Goal: Task Accomplishment & Management: Manage account settings

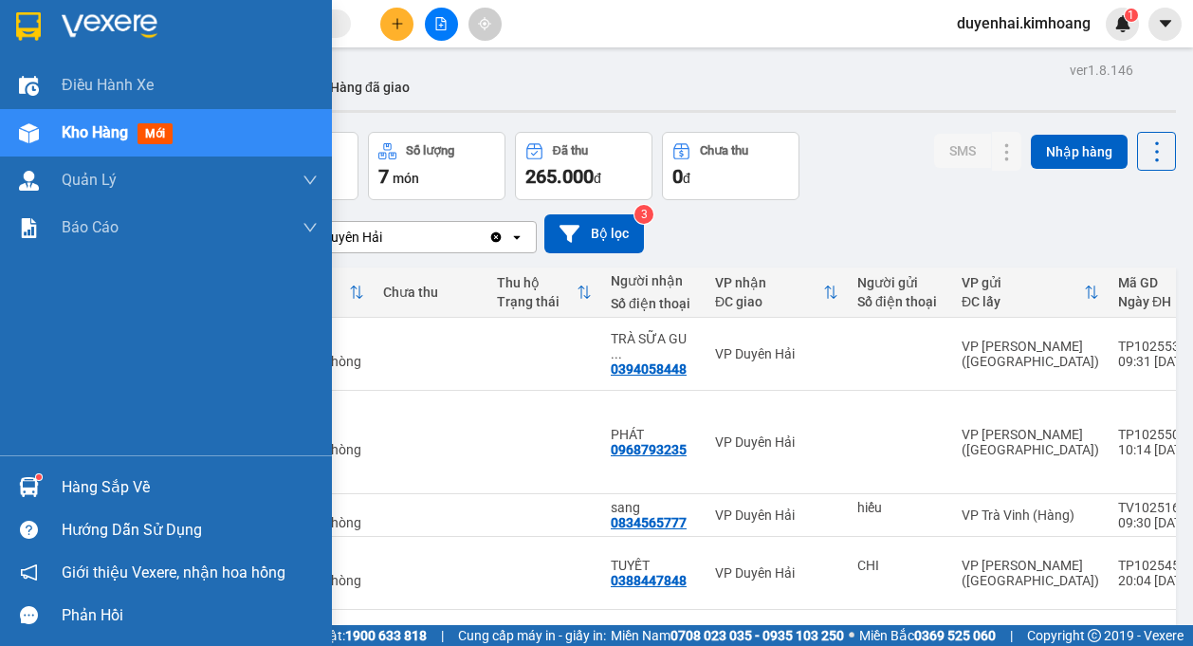
click at [106, 490] on div "Hàng sắp về" at bounding box center [190, 487] width 256 height 28
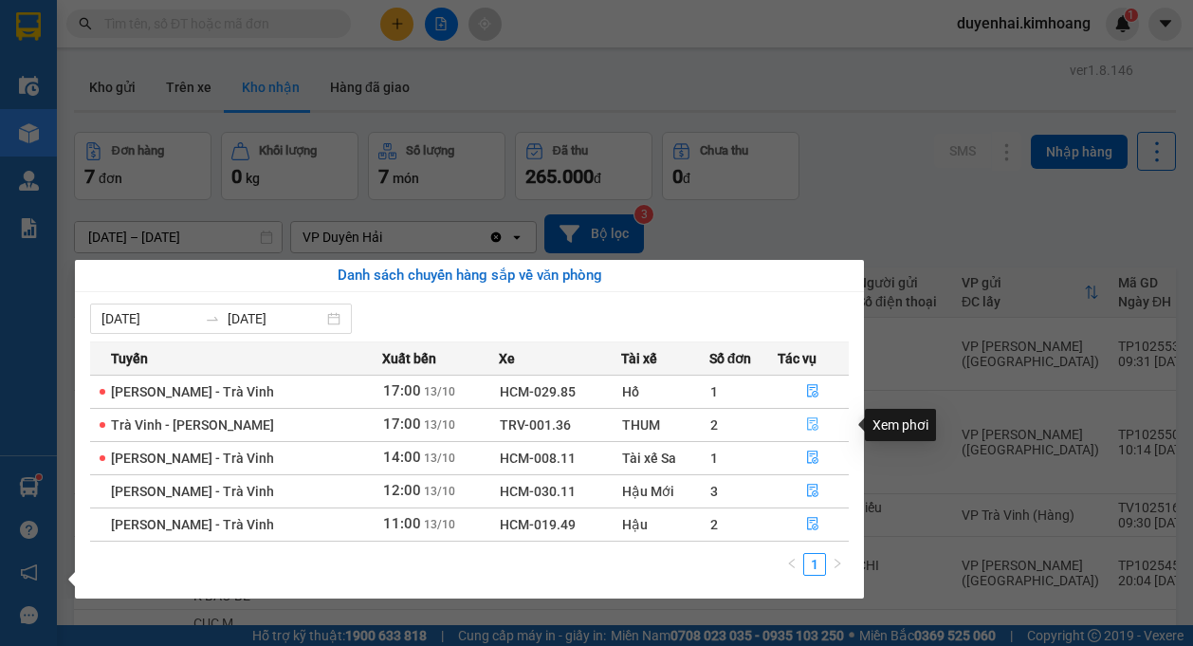
click at [816, 417] on icon "file-done" at bounding box center [812, 423] width 13 height 13
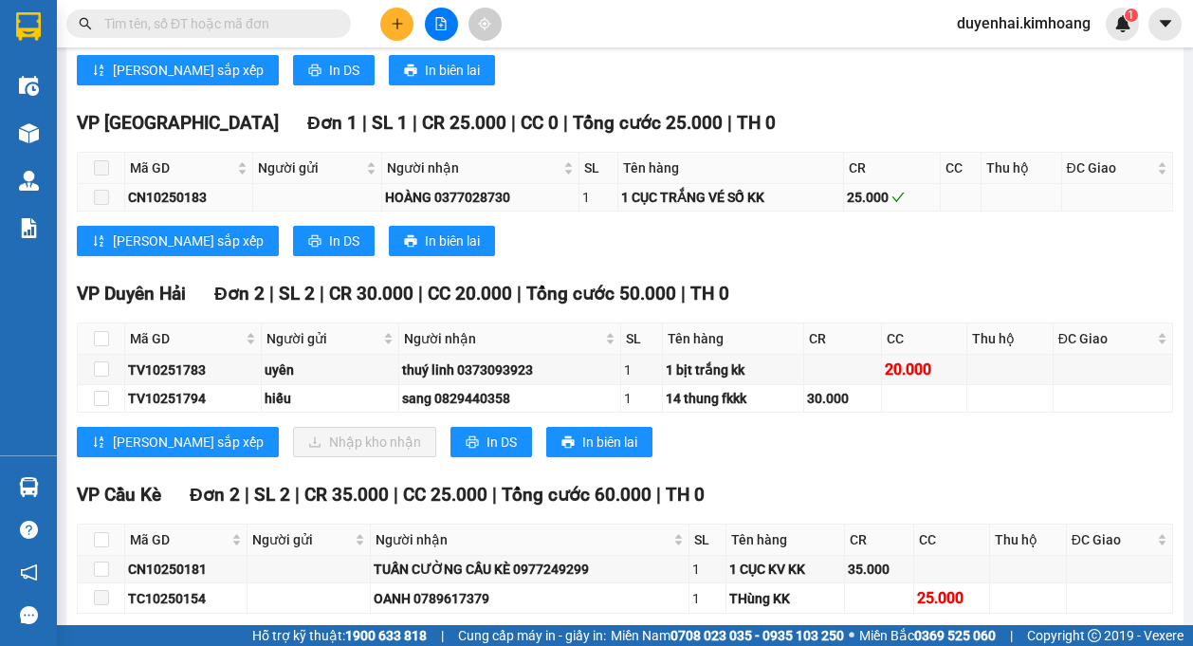
scroll to position [1043, 0]
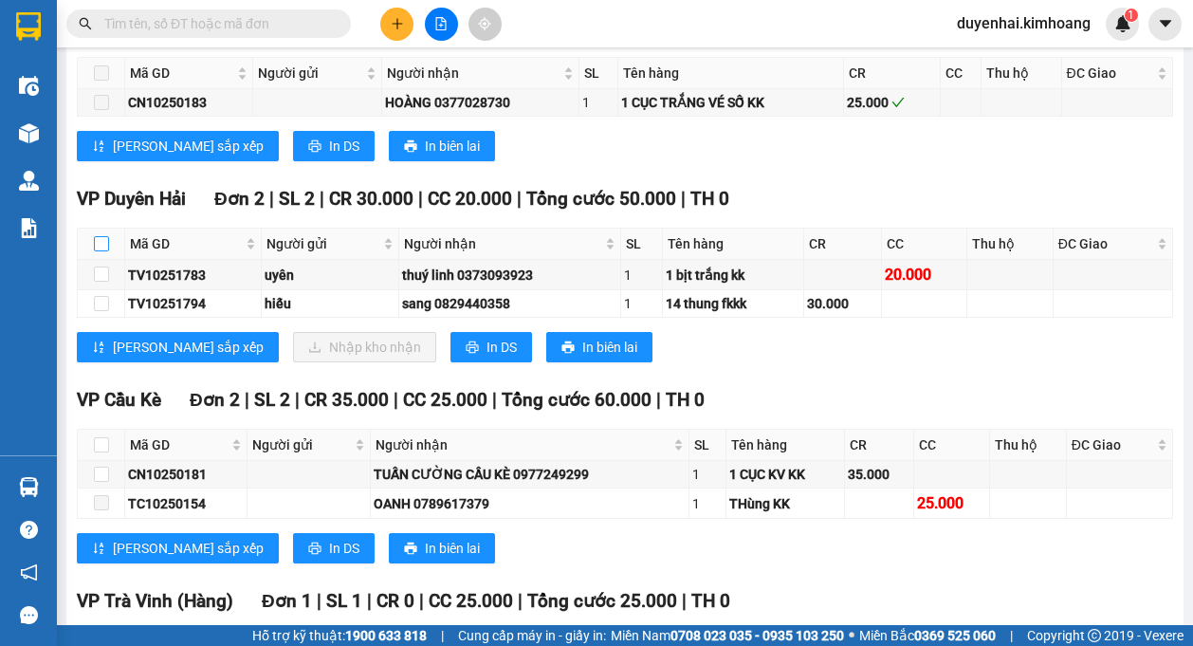
click at [103, 244] on input "checkbox" at bounding box center [101, 243] width 15 height 15
checkbox input "true"
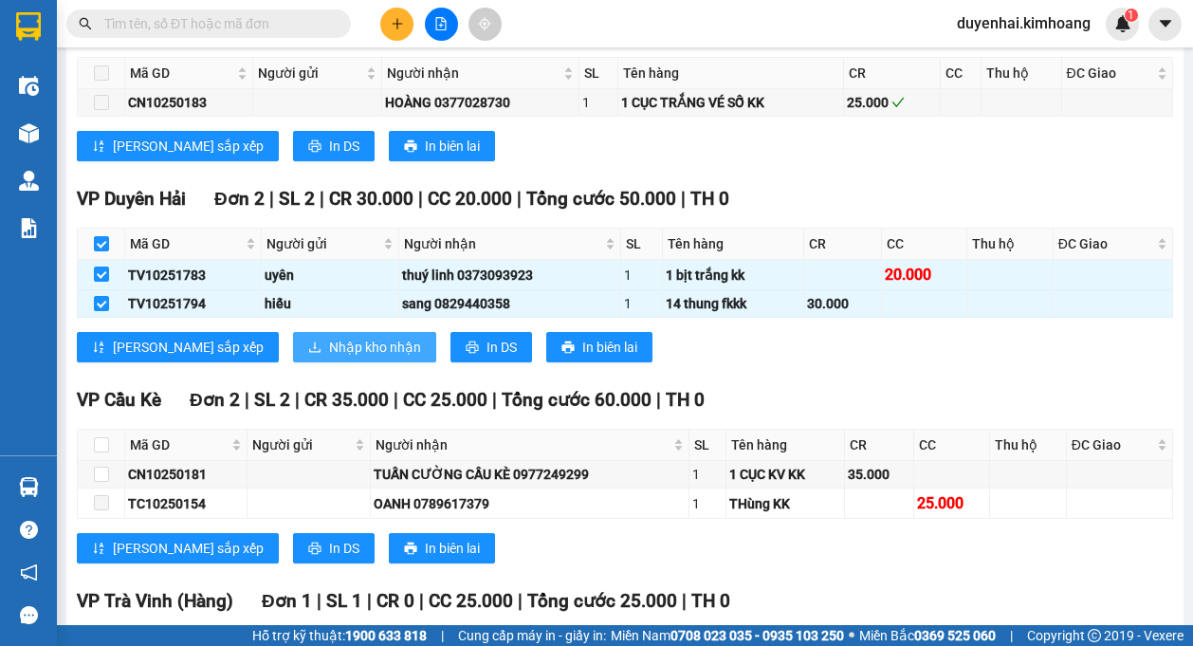
click at [329, 341] on span "Nhập kho nhận" at bounding box center [375, 347] width 92 height 21
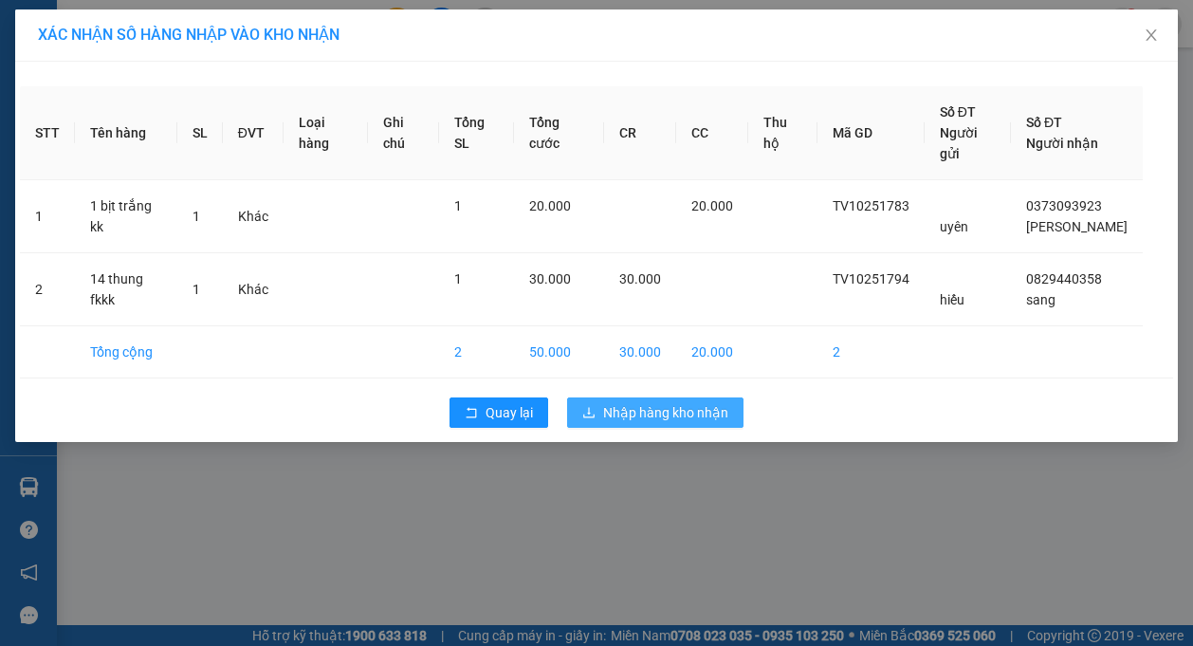
click at [671, 402] on span "Nhập hàng kho nhận" at bounding box center [665, 412] width 125 height 21
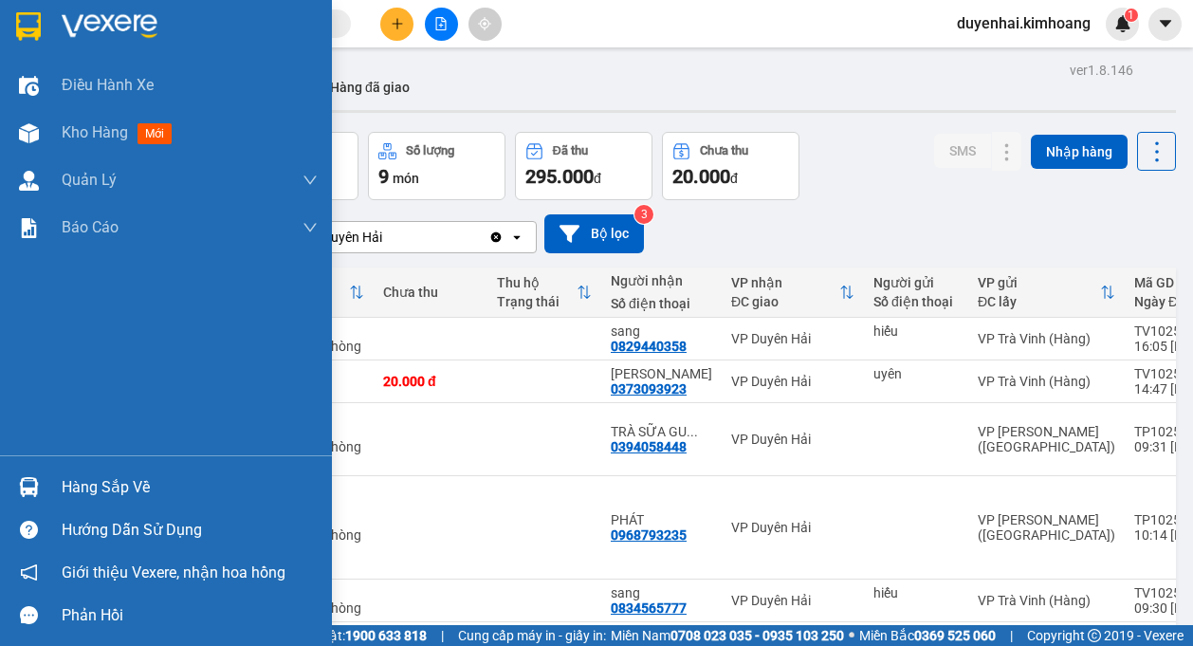
click at [56, 491] on div "Hàng sắp về" at bounding box center [166, 487] width 332 height 43
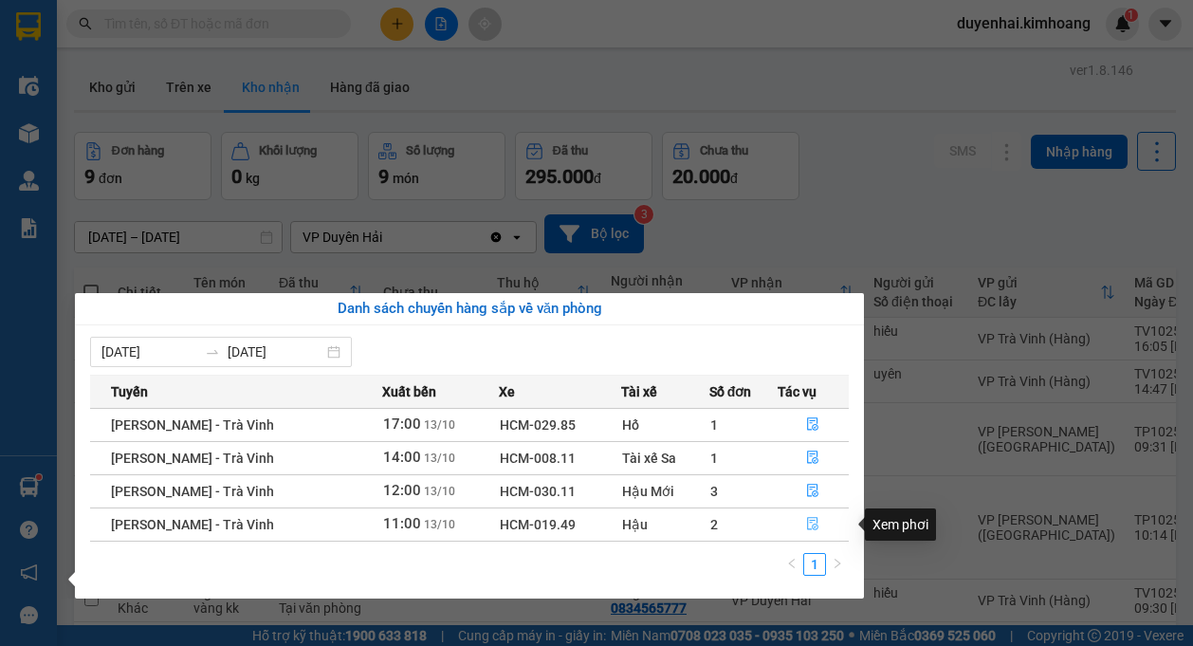
click at [813, 525] on button "button" at bounding box center [814, 524] width 70 height 30
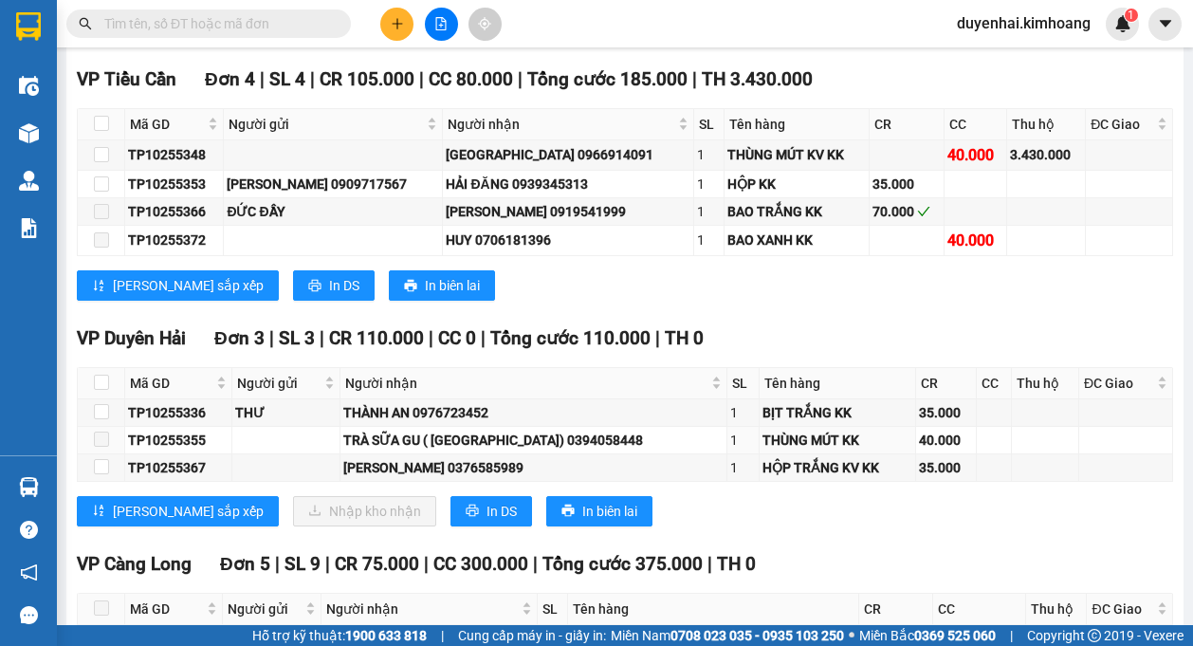
scroll to position [2181, 0]
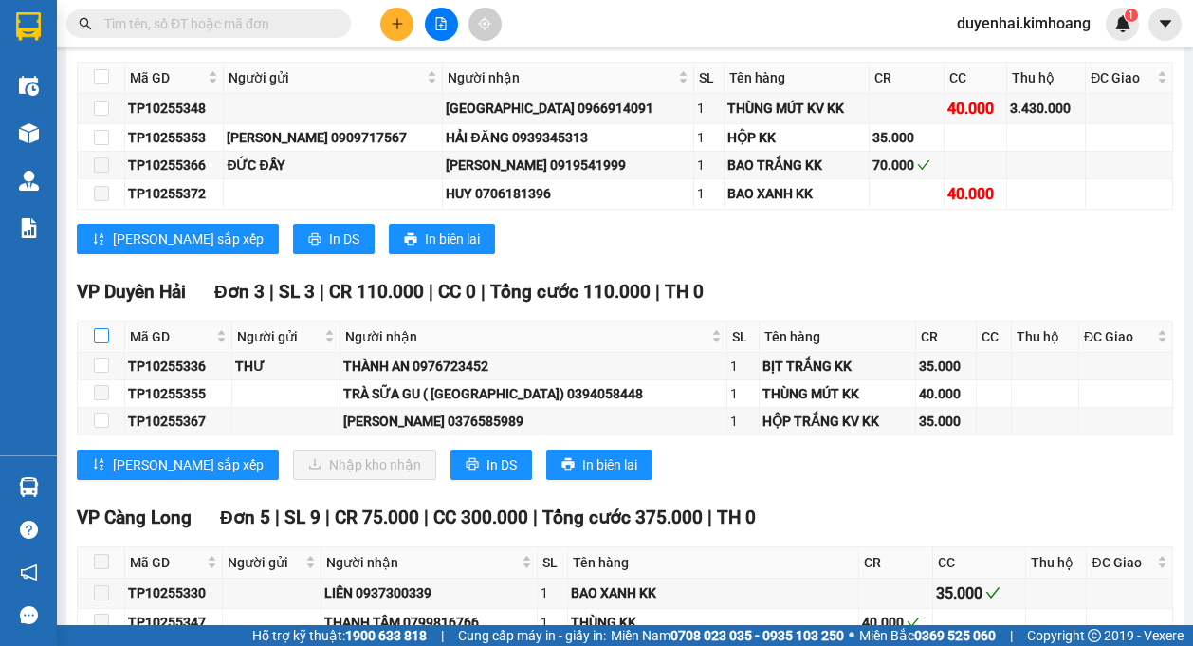
click at [103, 328] on input "checkbox" at bounding box center [101, 335] width 15 height 15
checkbox input "true"
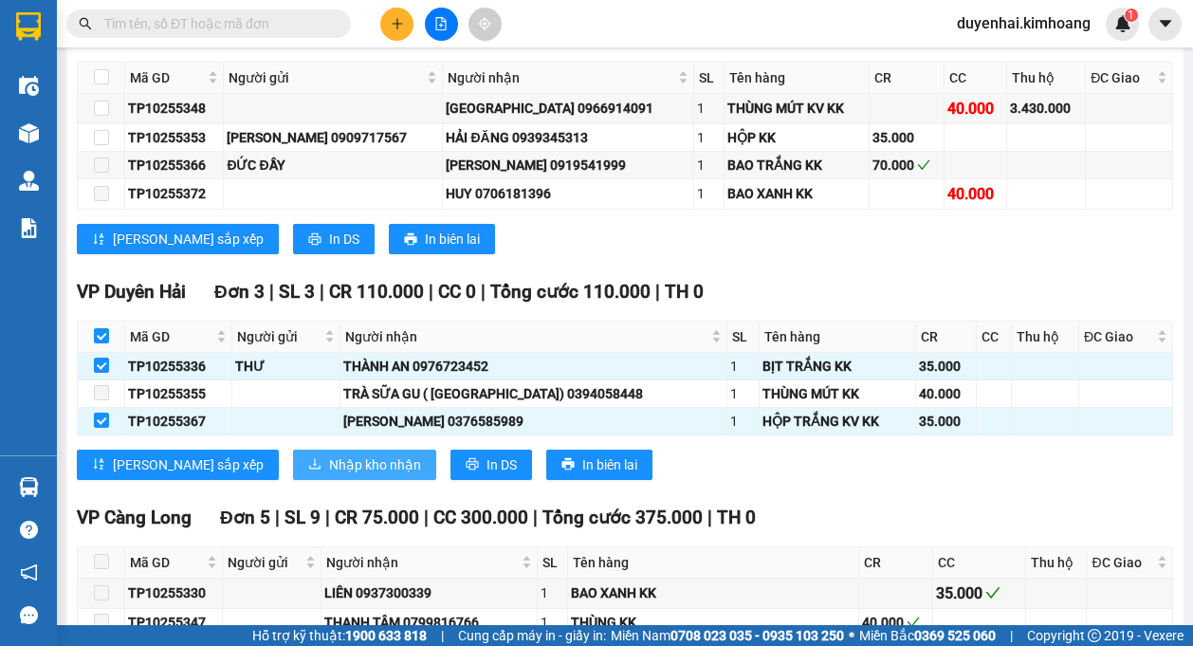
click at [329, 462] on span "Nhập kho nhận" at bounding box center [375, 464] width 92 height 21
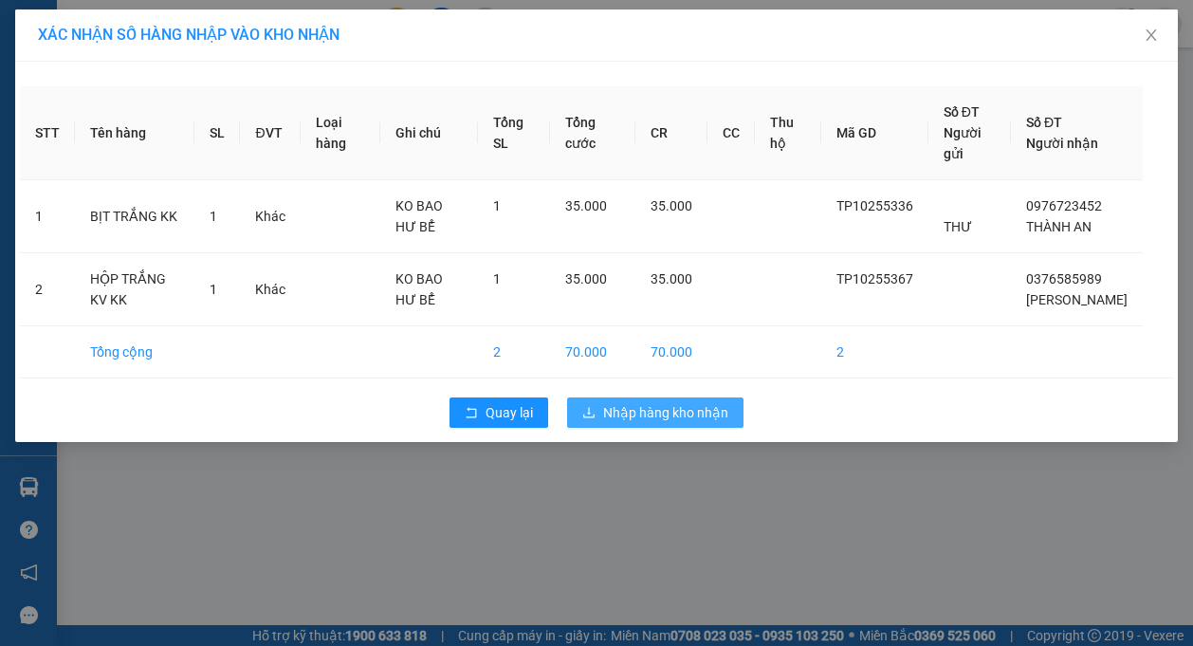
click at [664, 403] on span "Nhập hàng kho nhận" at bounding box center [665, 412] width 125 height 21
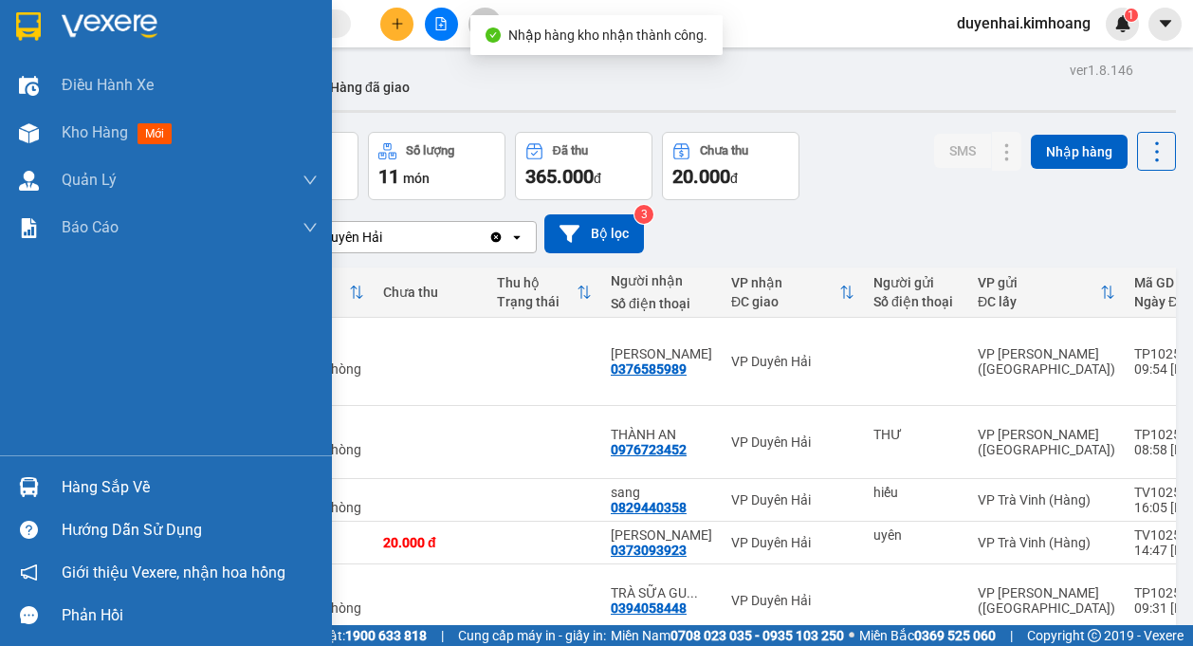
click at [96, 497] on div "Hàng sắp về" at bounding box center [190, 487] width 256 height 28
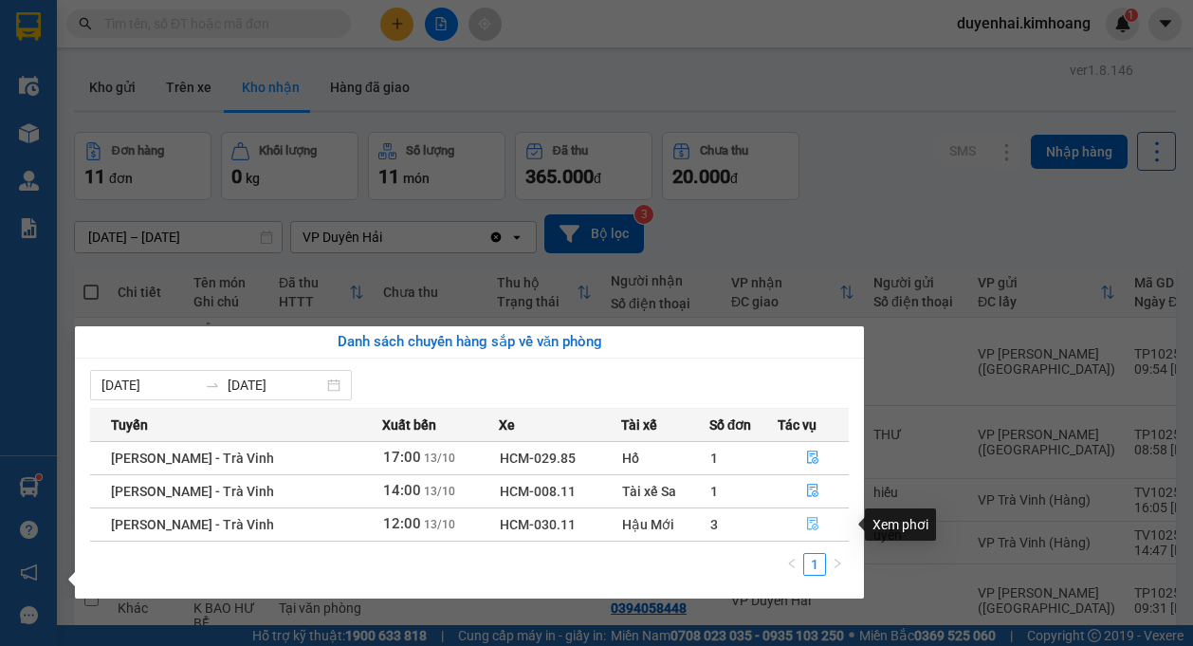
click at [818, 527] on button "button" at bounding box center [814, 524] width 70 height 30
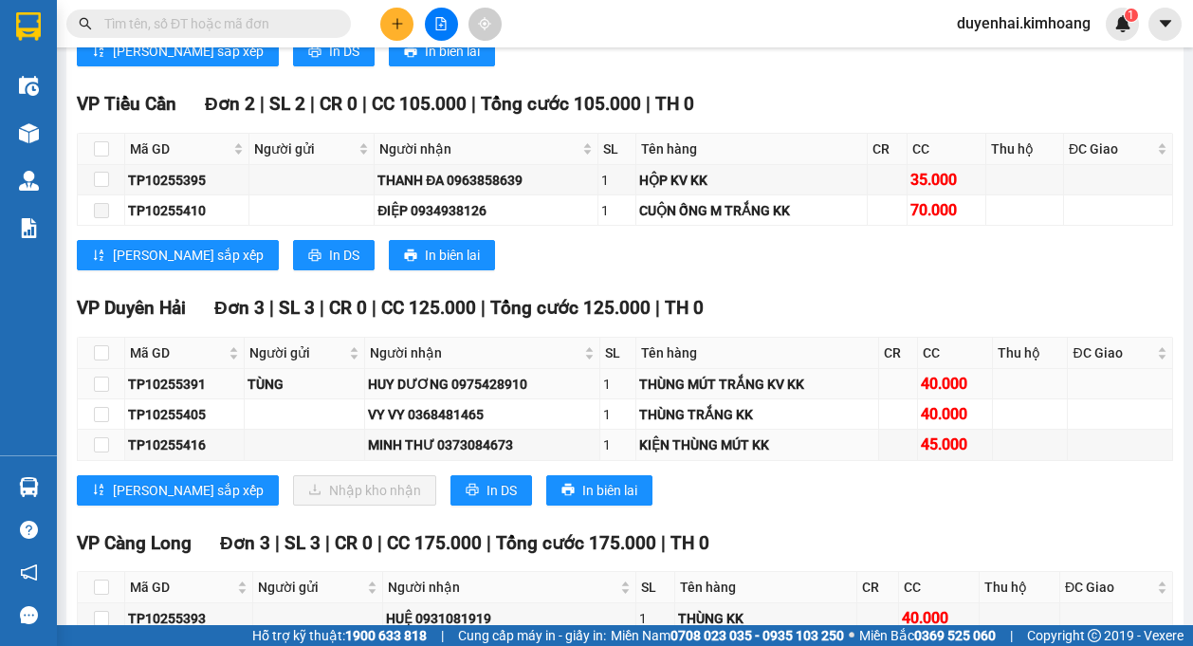
scroll to position [1612, 0]
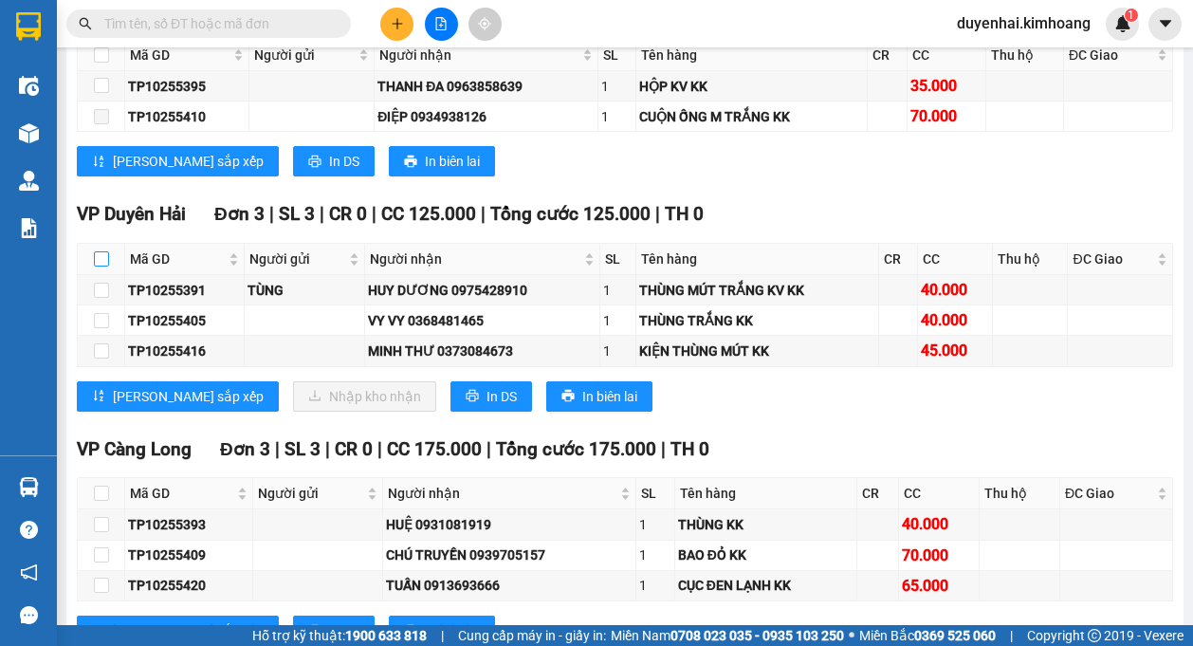
click at [100, 256] on input "checkbox" at bounding box center [101, 258] width 15 height 15
checkbox input "true"
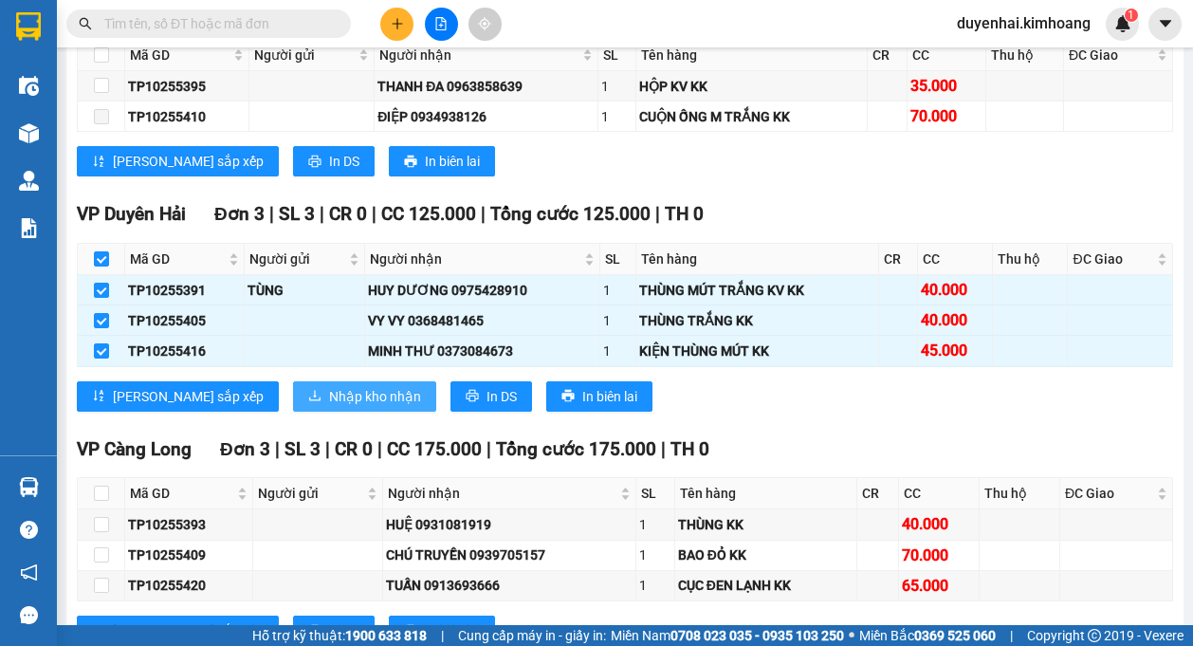
click at [311, 384] on button "Nhập kho nhận" at bounding box center [364, 396] width 143 height 30
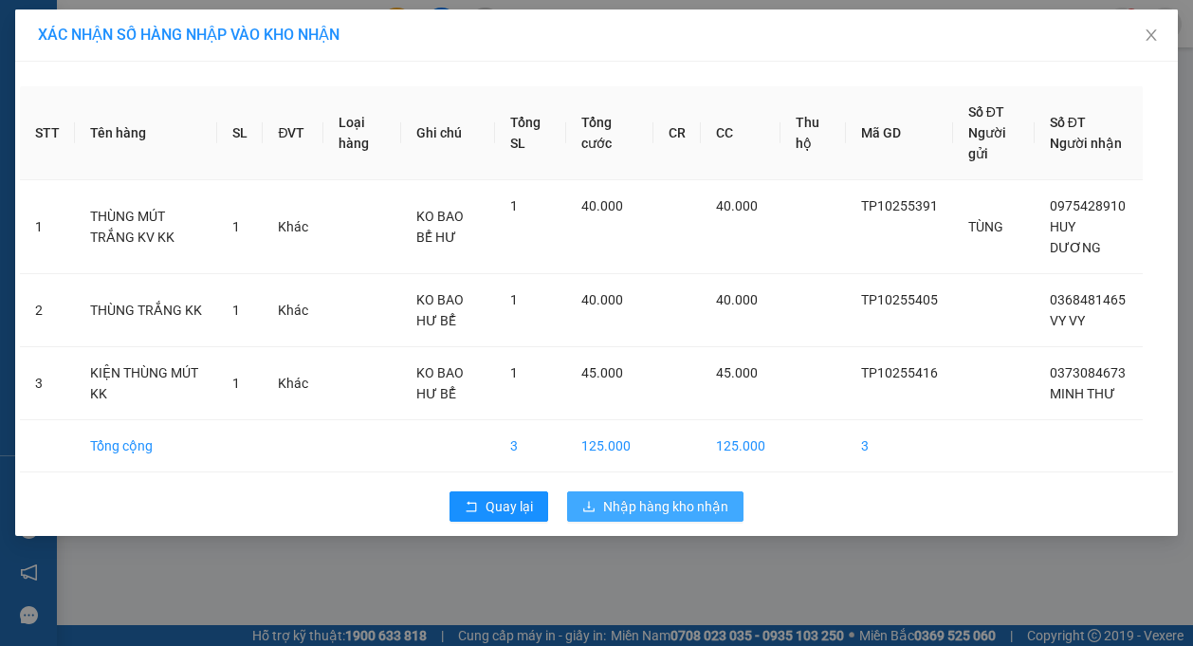
click at [685, 514] on span "Nhập hàng kho nhận" at bounding box center [665, 506] width 125 height 21
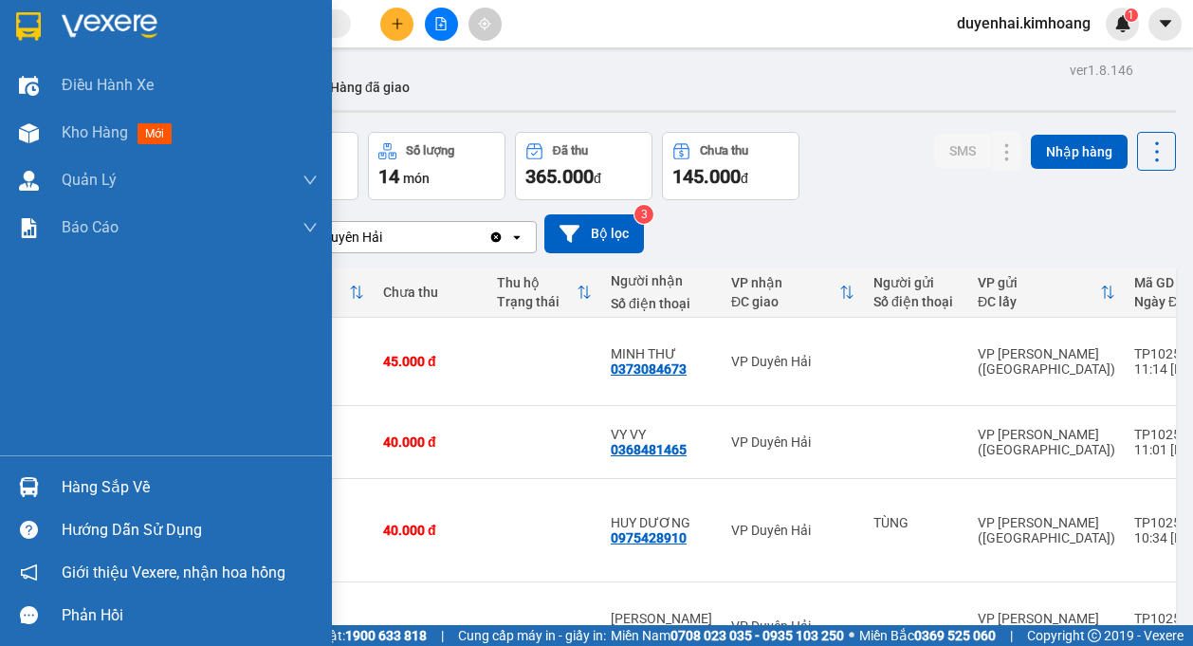
click at [119, 486] on div "Hàng sắp về" at bounding box center [190, 487] width 256 height 28
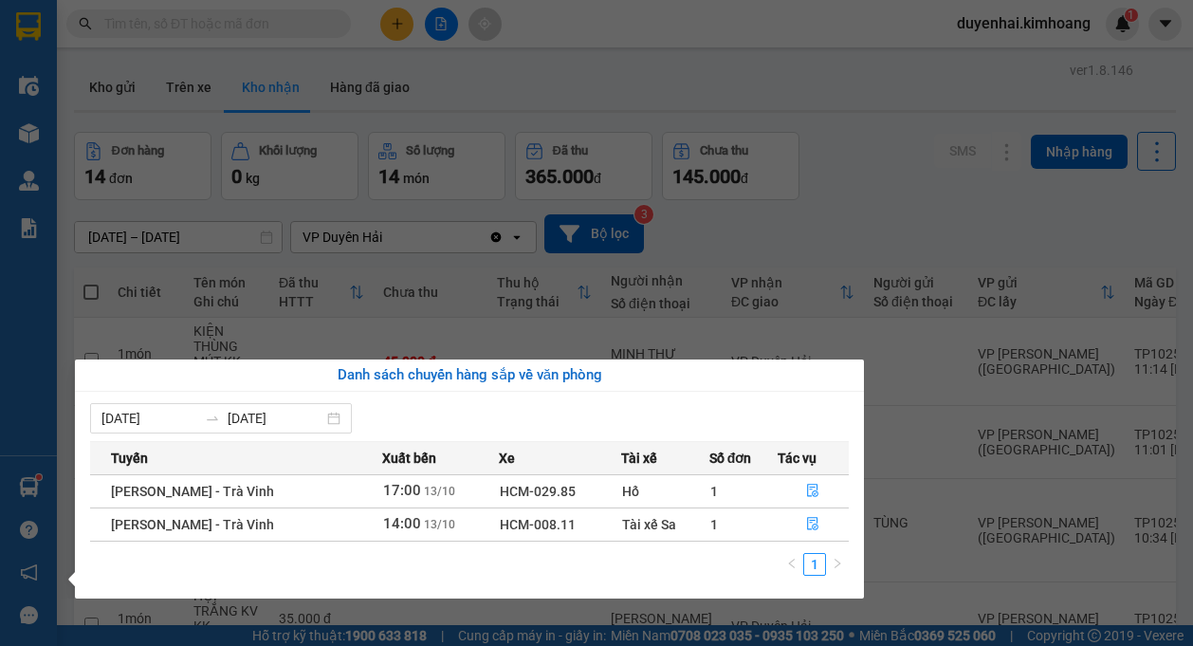
click at [920, 229] on section "Kết quả tìm kiếm ( 0 ) Bộ lọc No Data duyenhai.kimhoang 1 Điều hành xe Kho hàng…" at bounding box center [596, 323] width 1193 height 646
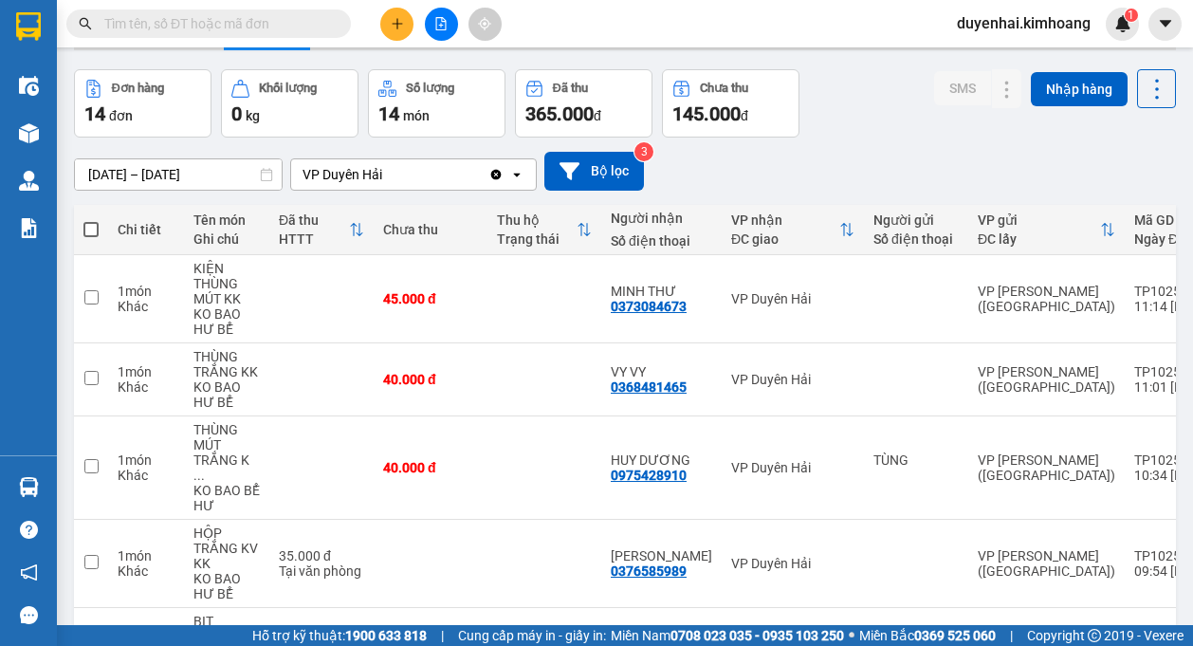
scroll to position [95, 0]
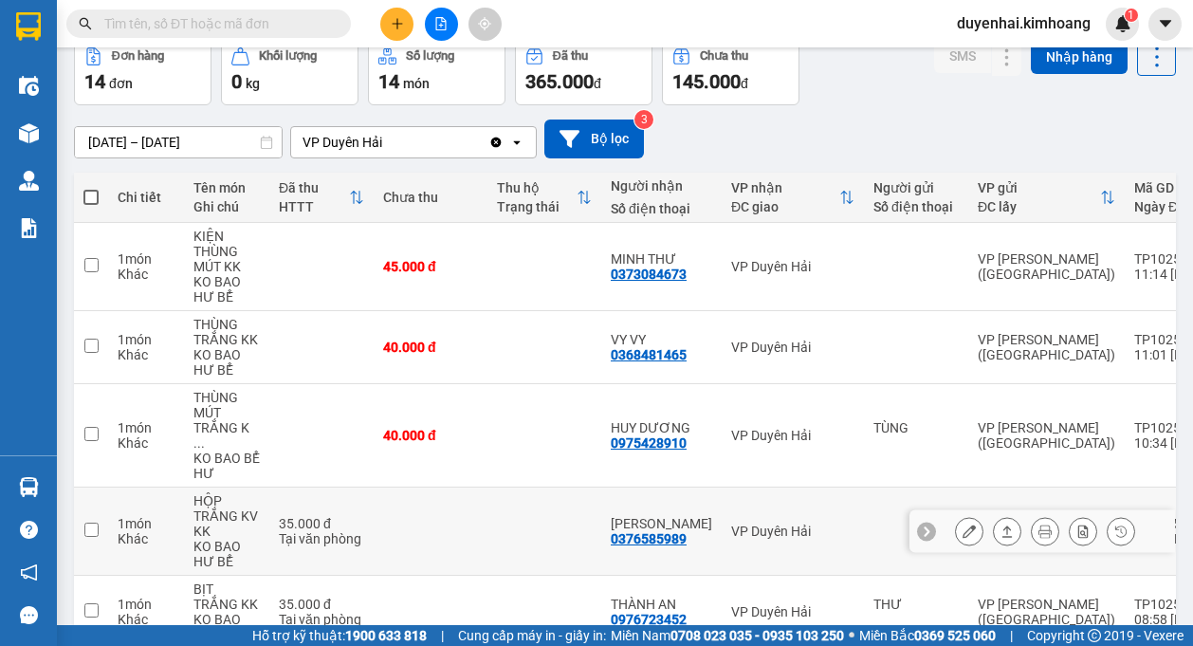
click at [789, 487] on td "VP Duyên Hải" at bounding box center [793, 531] width 142 height 88
checkbox input "false"
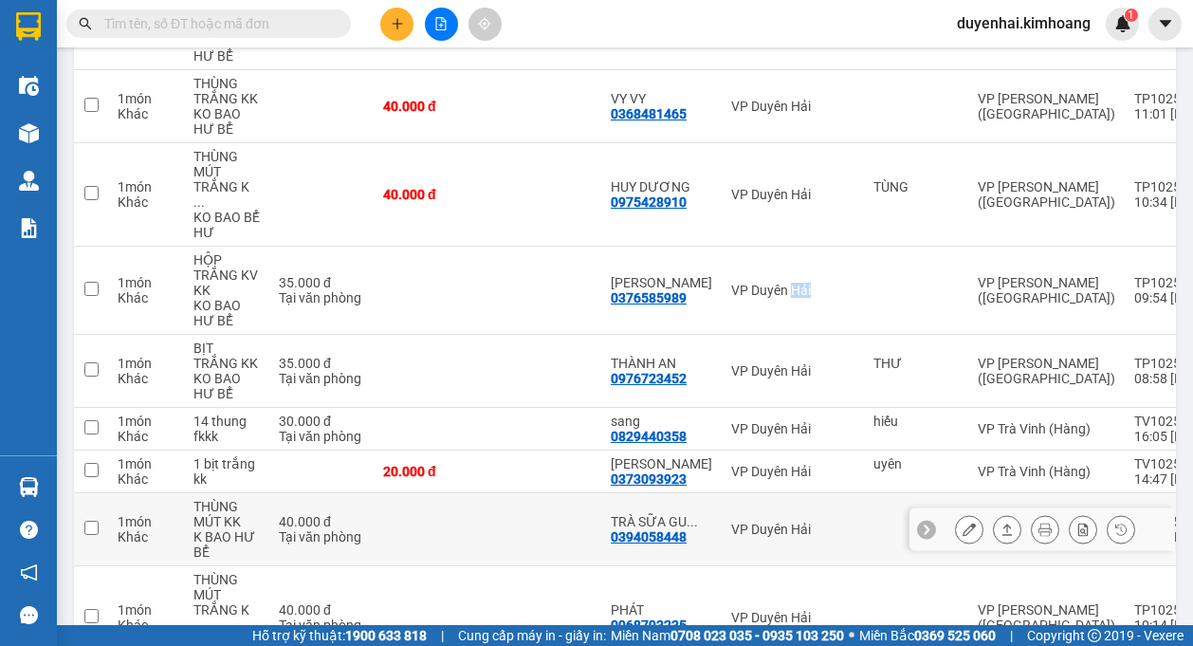
scroll to position [379, 0]
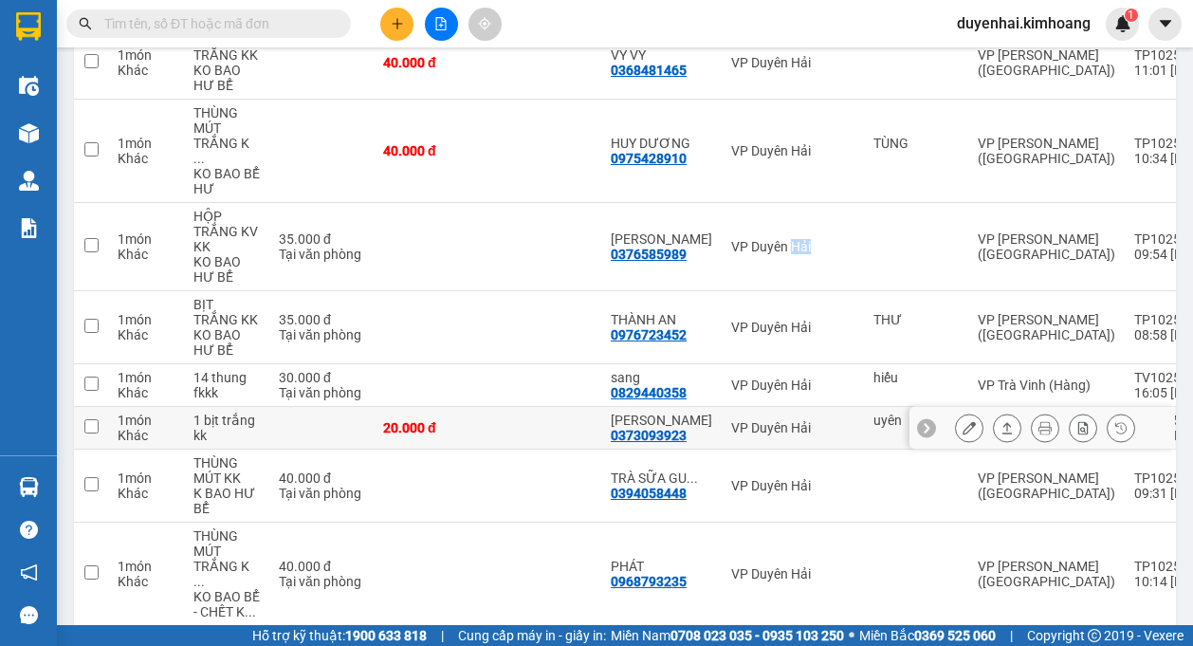
click at [956, 414] on button at bounding box center [969, 428] width 27 height 33
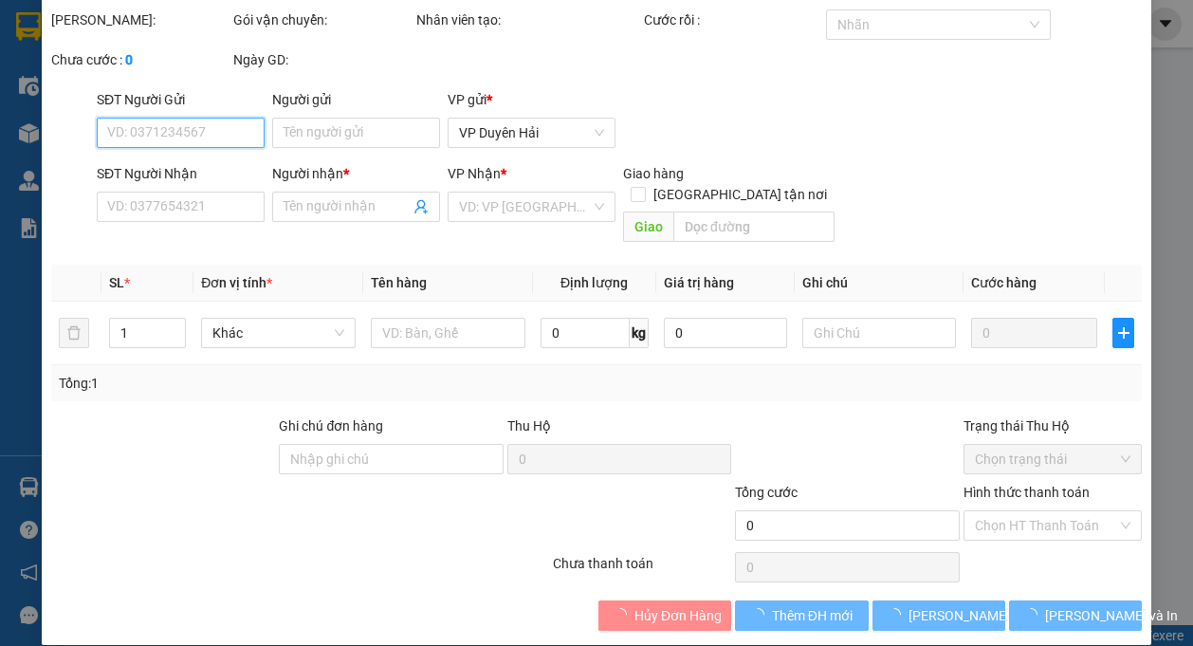
type input "uyên"
type input "0373093923"
type input "[PERSON_NAME]"
type input "20.000"
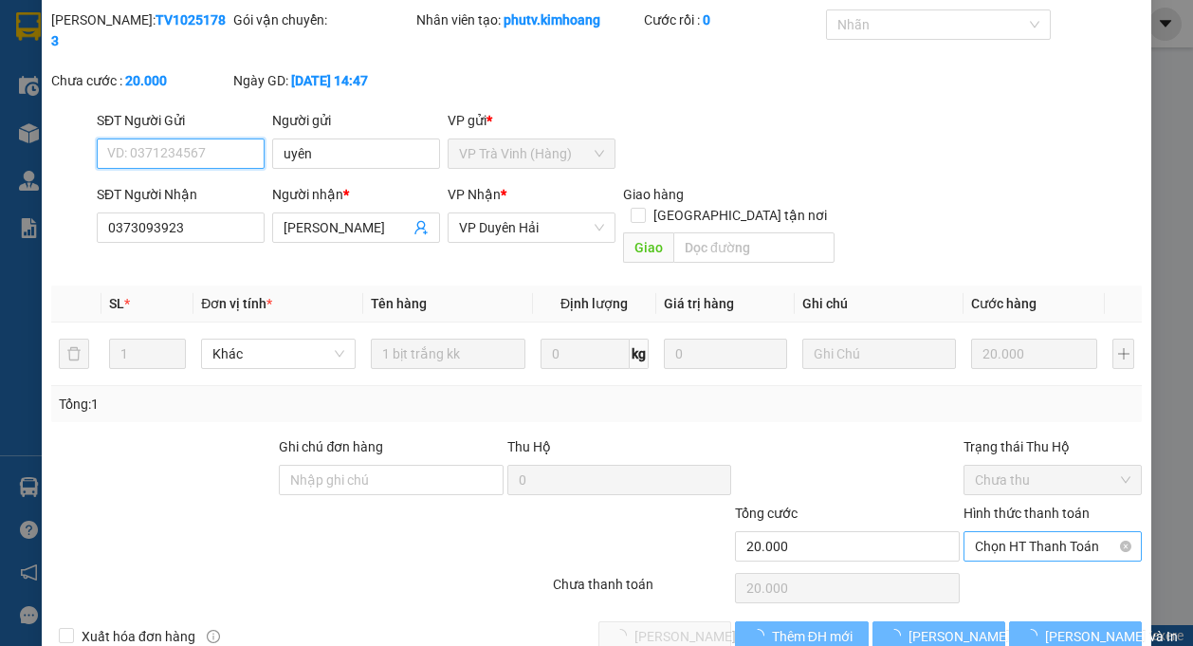
scroll to position [60, 0]
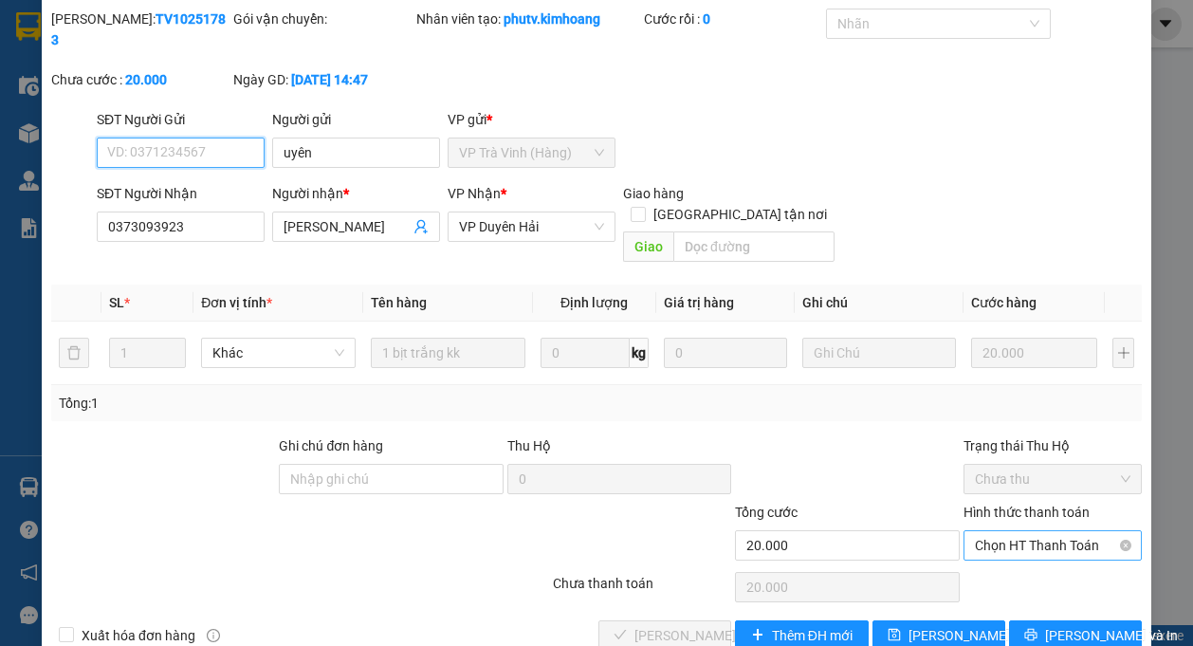
click at [1003, 531] on span "Chọn HT Thanh Toán" at bounding box center [1053, 545] width 156 height 28
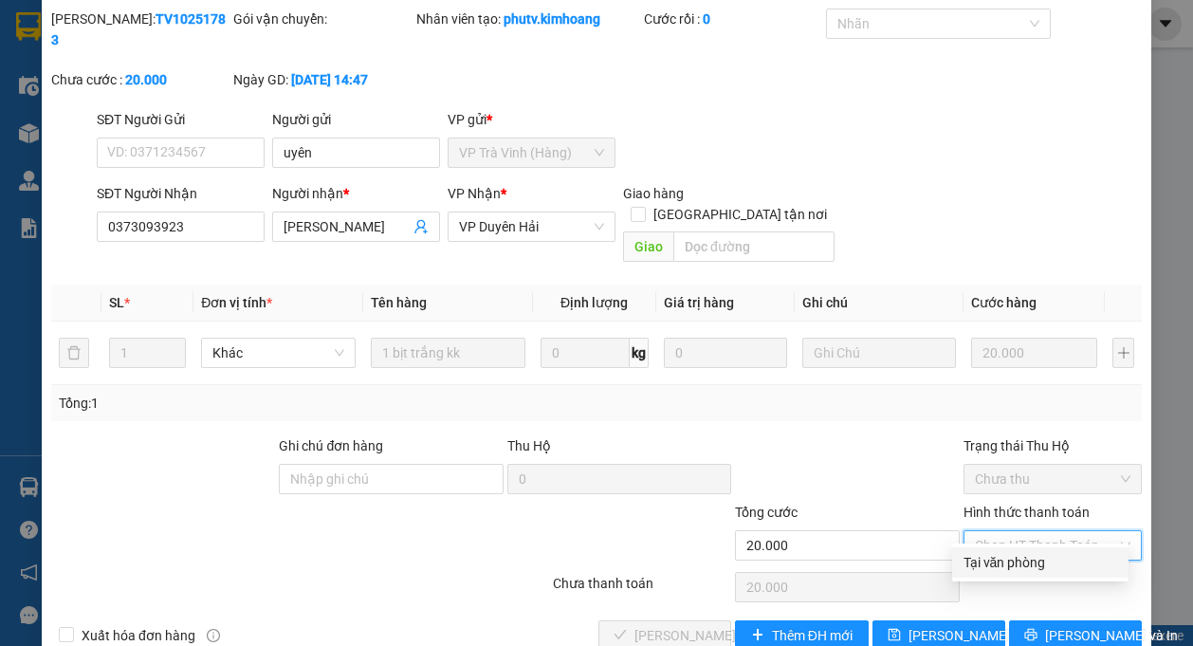
click at [1002, 557] on div "Tại văn phòng" at bounding box center [1040, 562] width 154 height 21
type input "0"
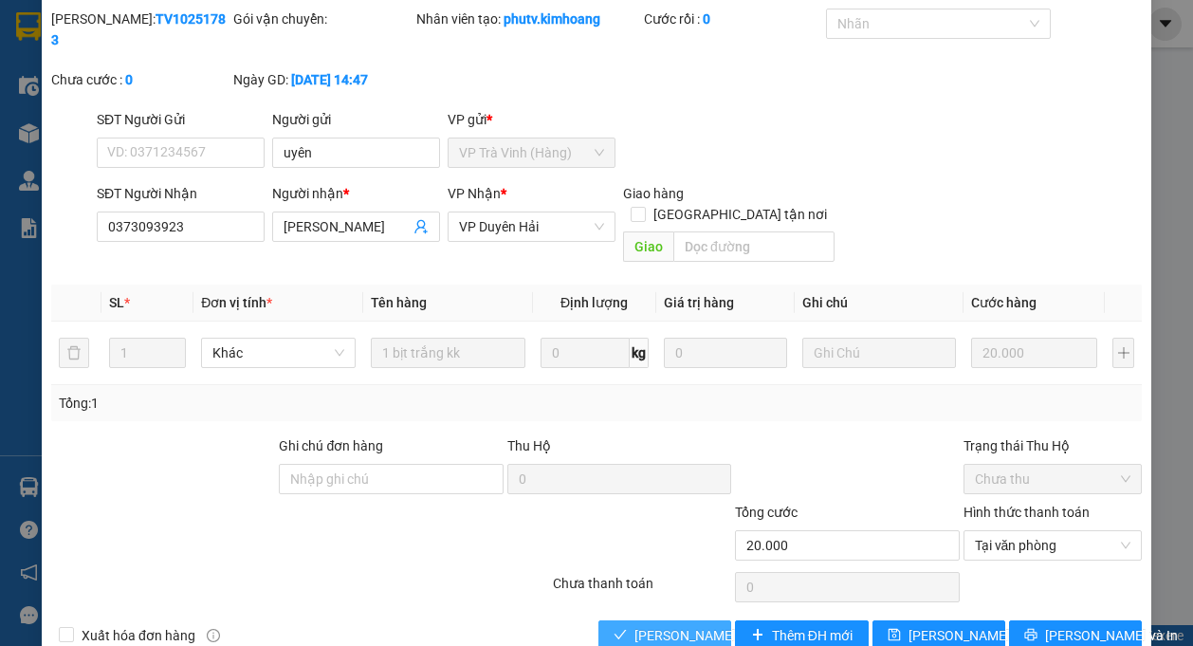
click at [696, 625] on span "[PERSON_NAME] và Giao hàng" at bounding box center [725, 635] width 182 height 21
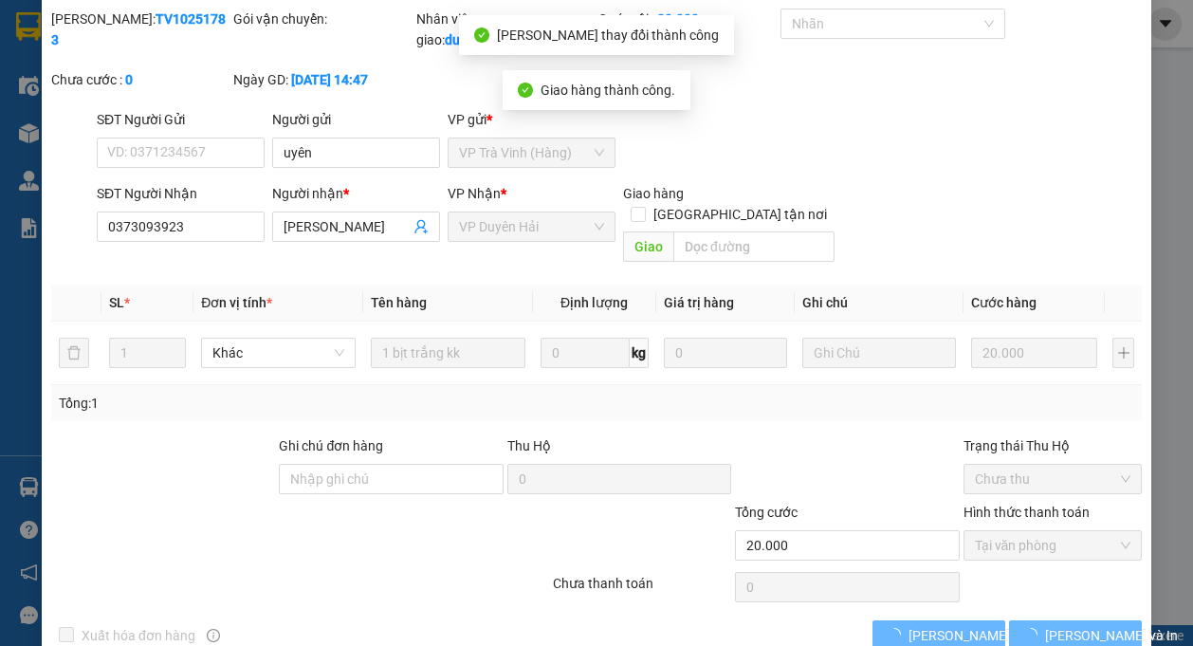
scroll to position [0, 0]
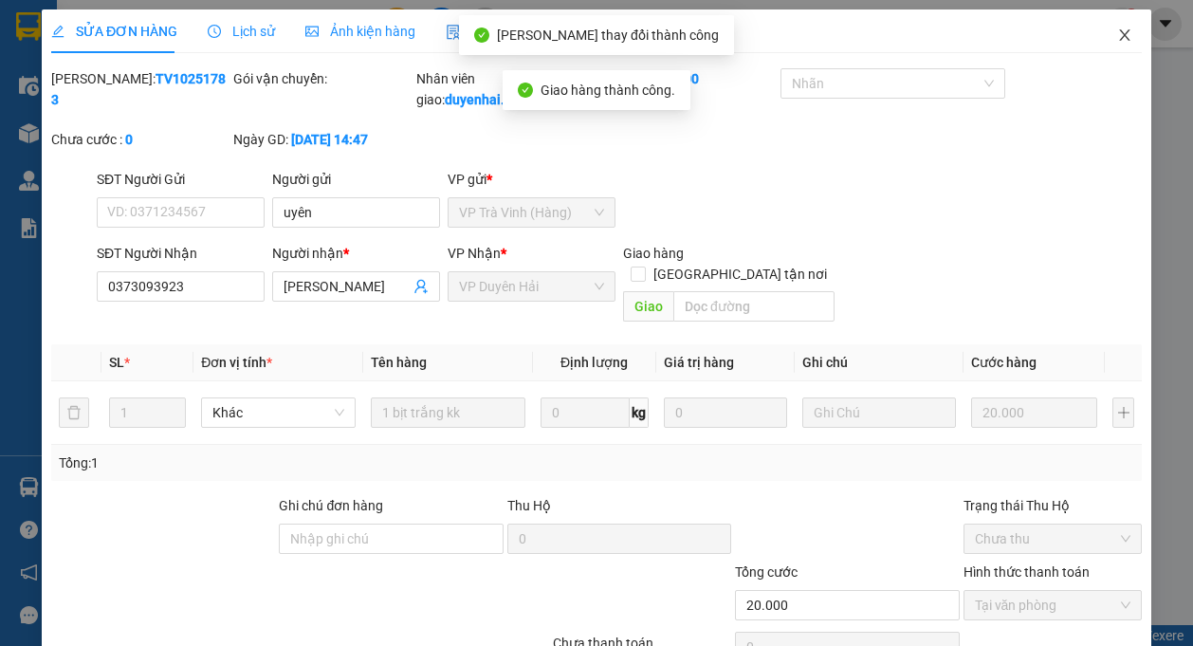
click at [1119, 34] on icon "close" at bounding box center [1124, 34] width 10 height 11
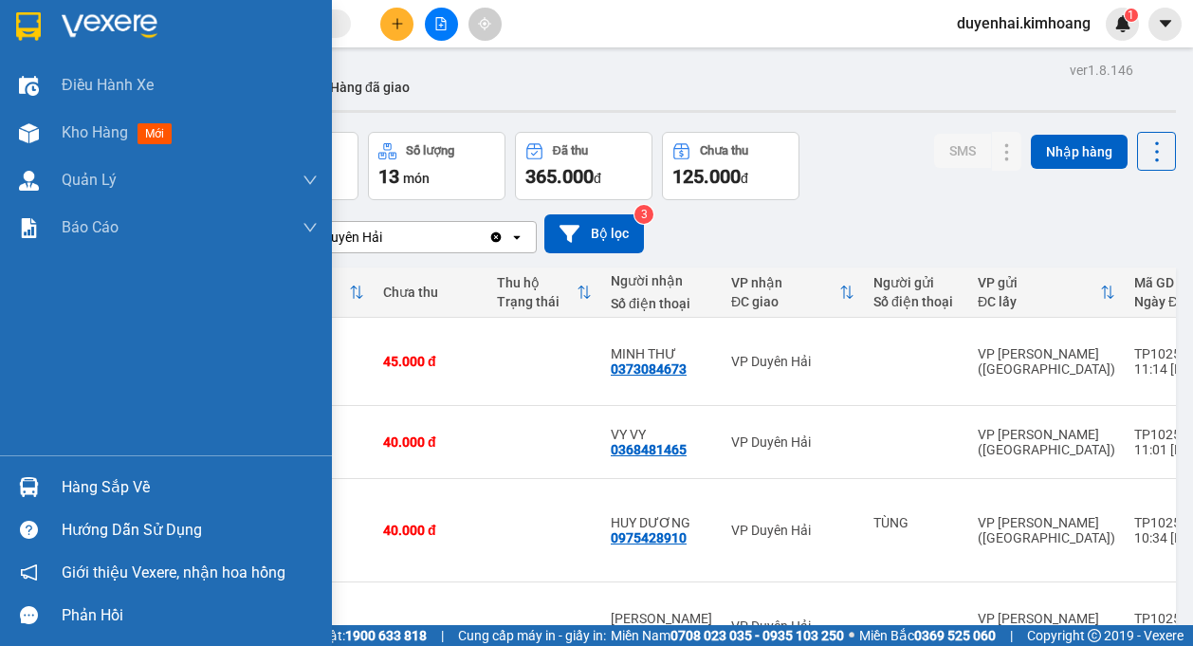
click at [92, 483] on div "Hàng sắp về" at bounding box center [190, 487] width 256 height 28
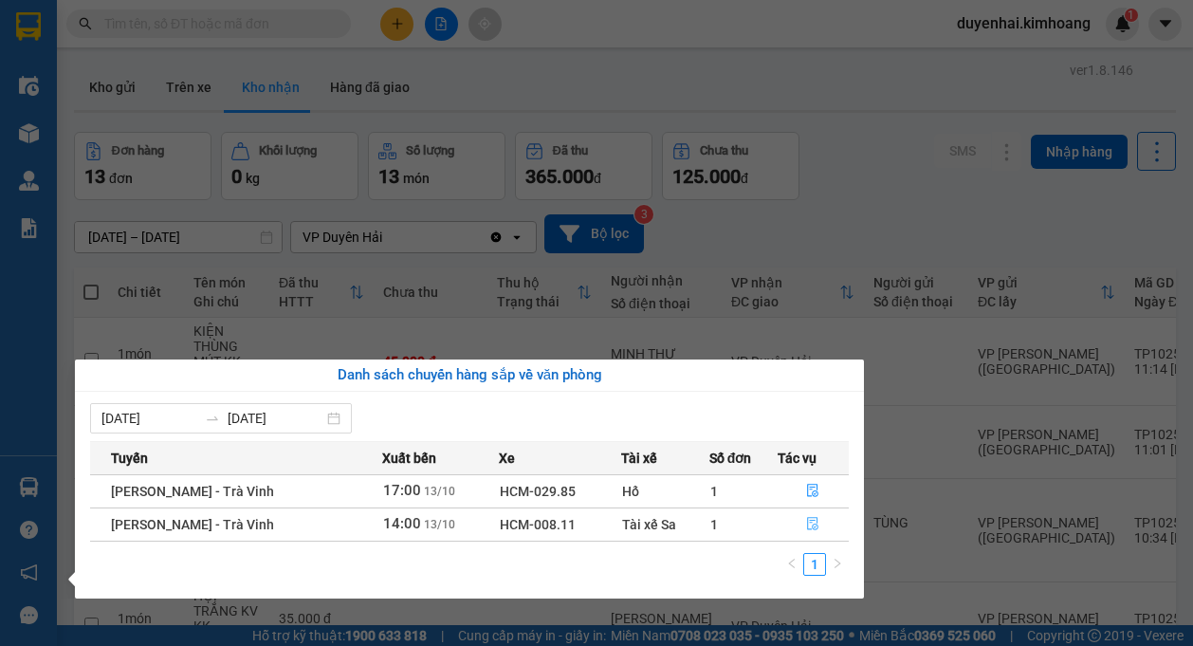
click at [810, 520] on icon "file-done" at bounding box center [812, 523] width 13 height 13
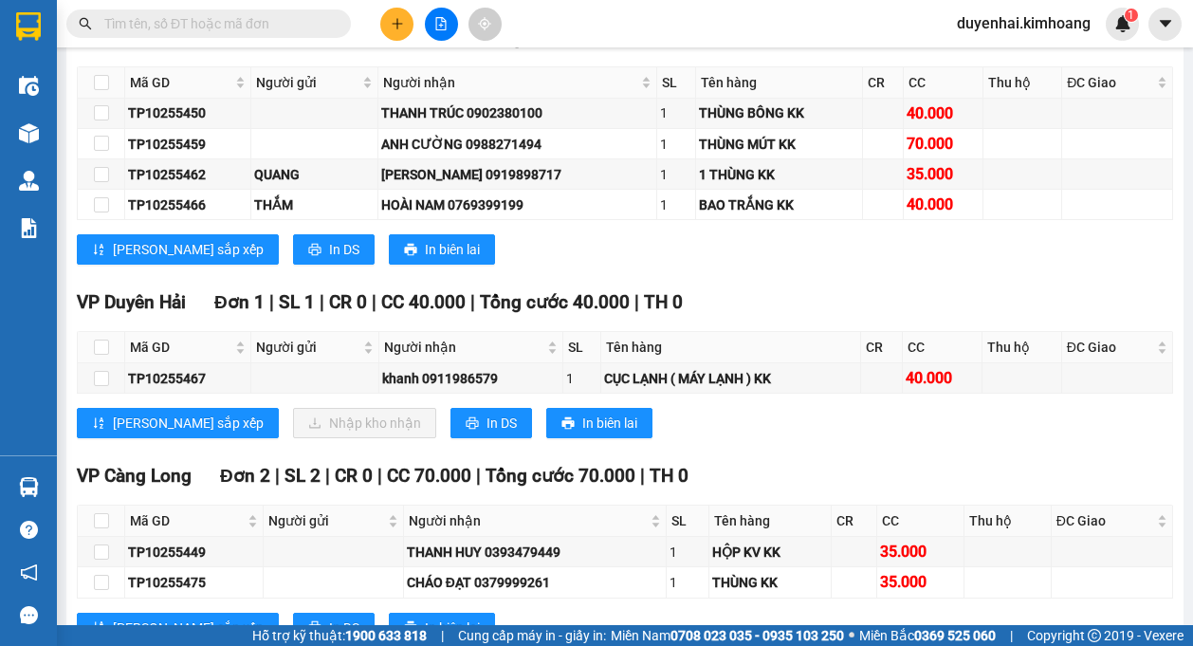
scroll to position [1328, 0]
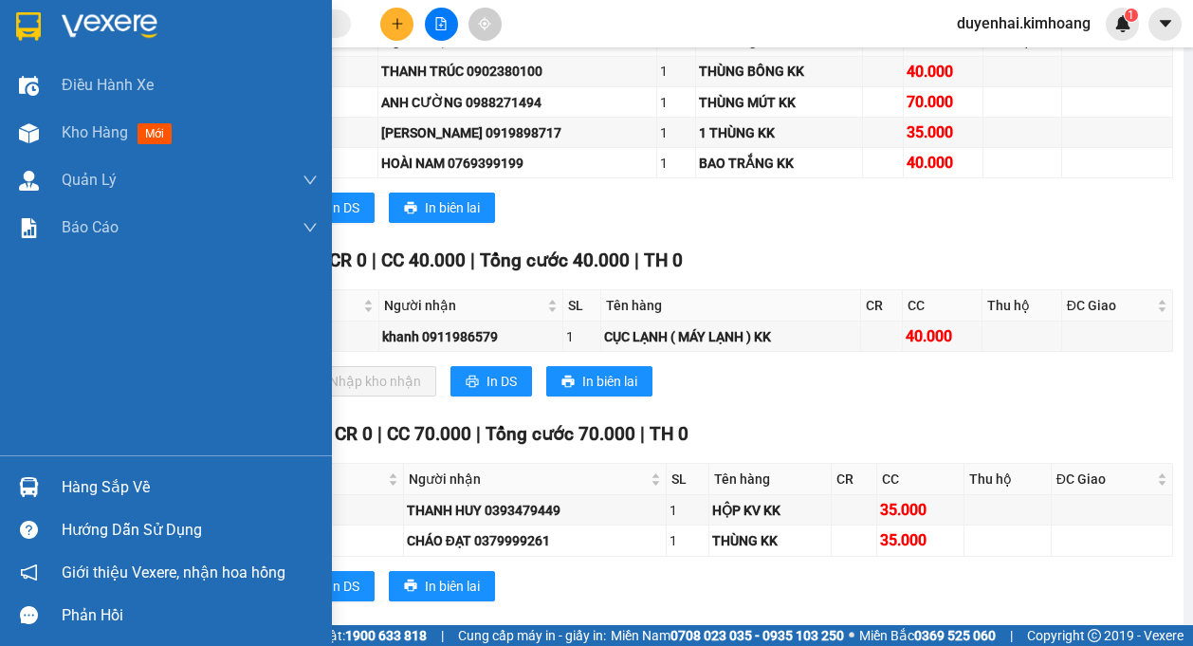
click at [91, 492] on div "Hàng sắp về" at bounding box center [190, 487] width 256 height 28
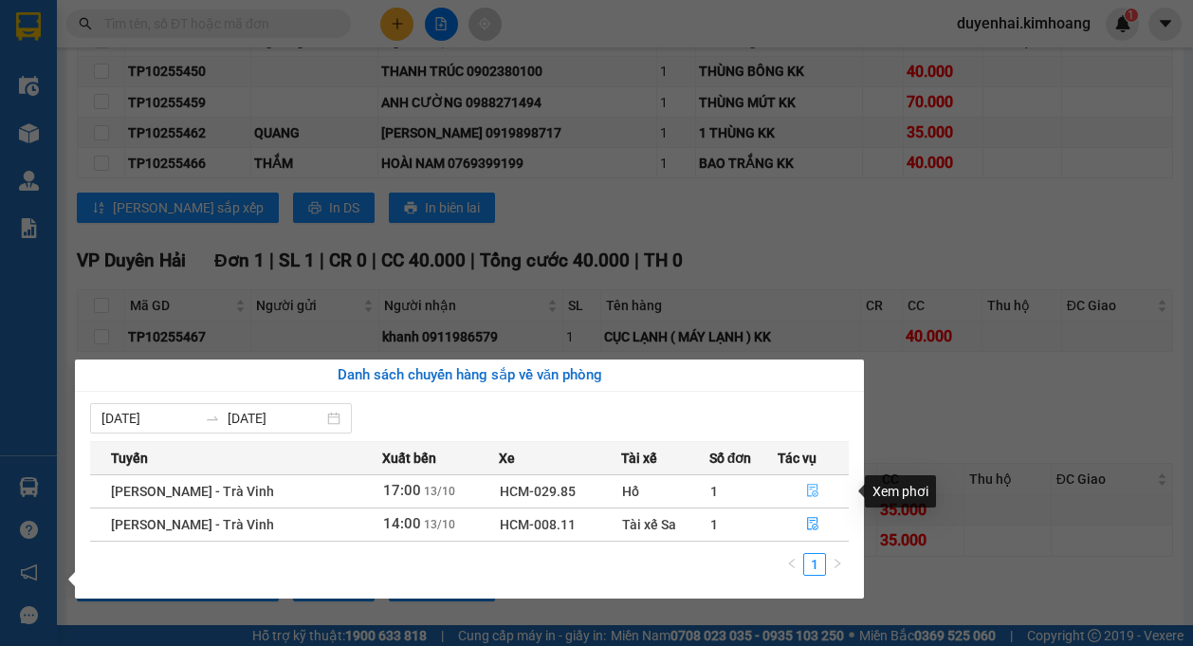
click at [808, 490] on icon "file-done" at bounding box center [813, 491] width 11 height 13
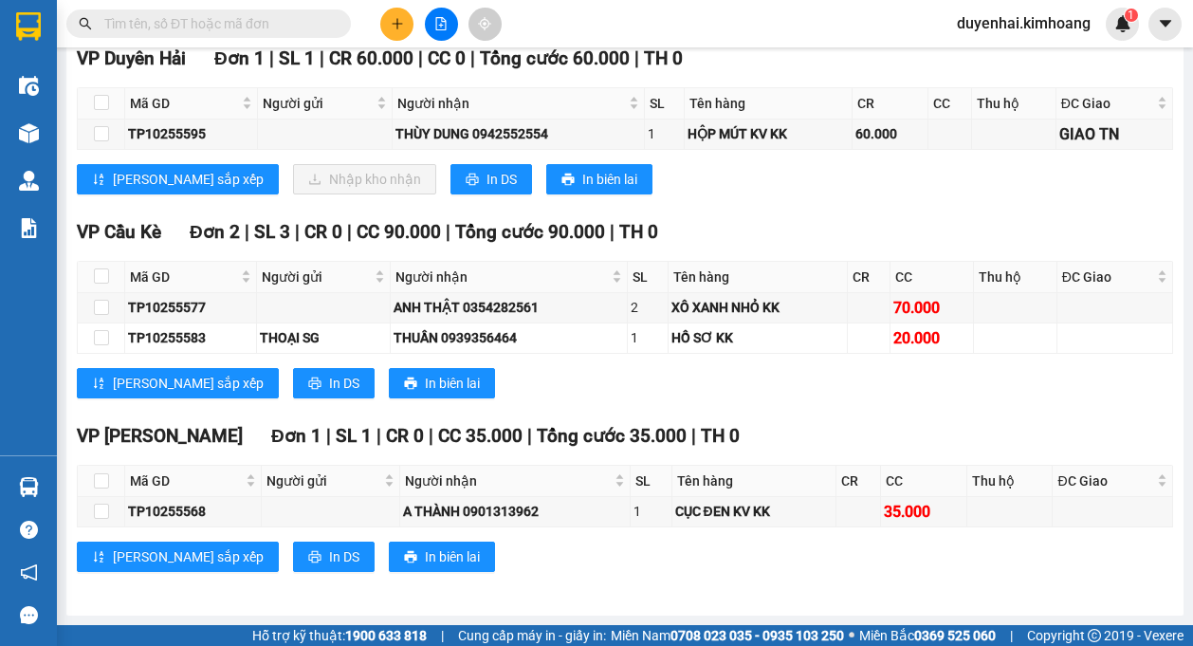
scroll to position [2236, 0]
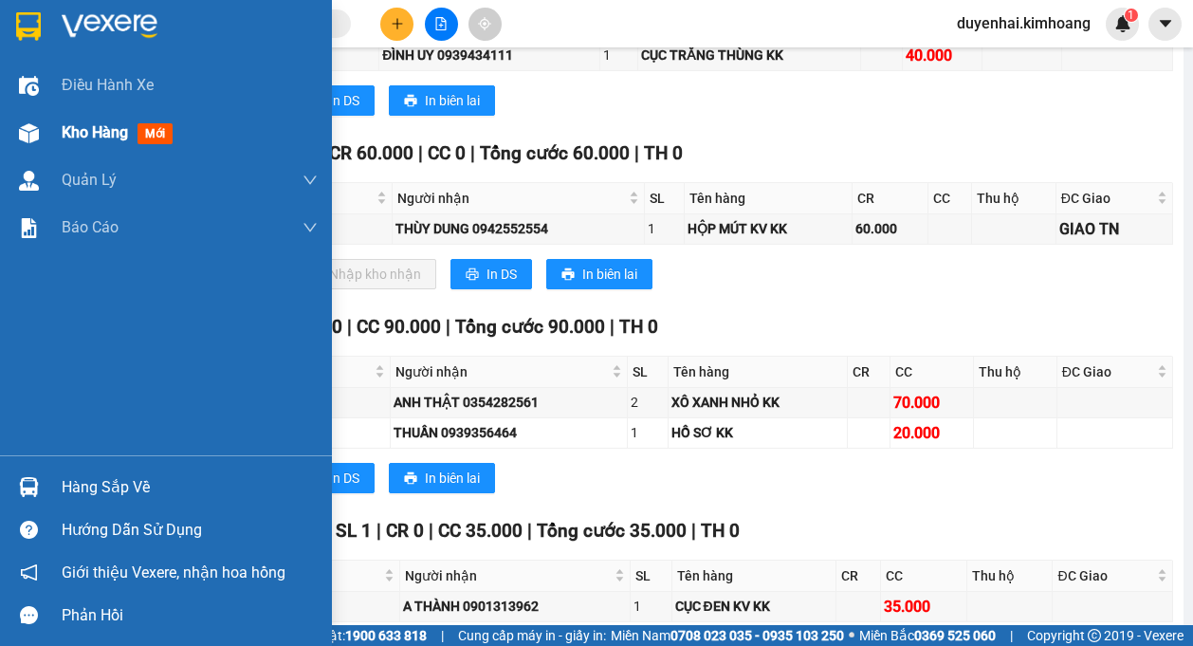
click at [94, 132] on span "Kho hàng" at bounding box center [95, 132] width 66 height 18
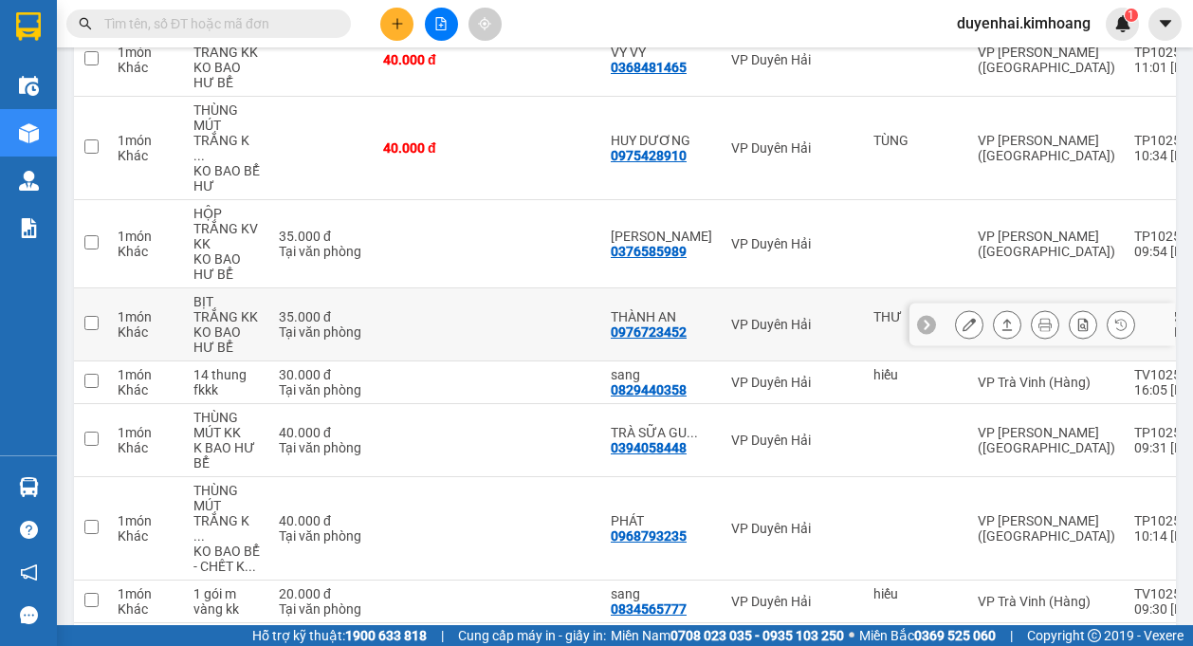
scroll to position [413, 0]
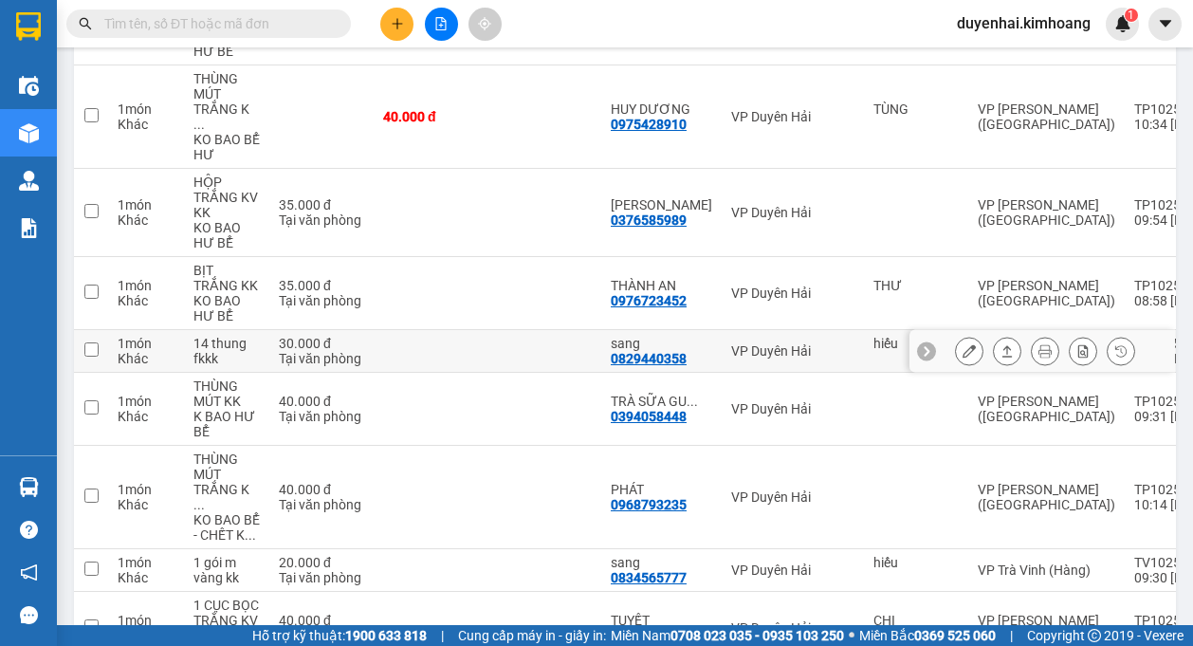
click at [963, 344] on icon at bounding box center [969, 350] width 13 height 13
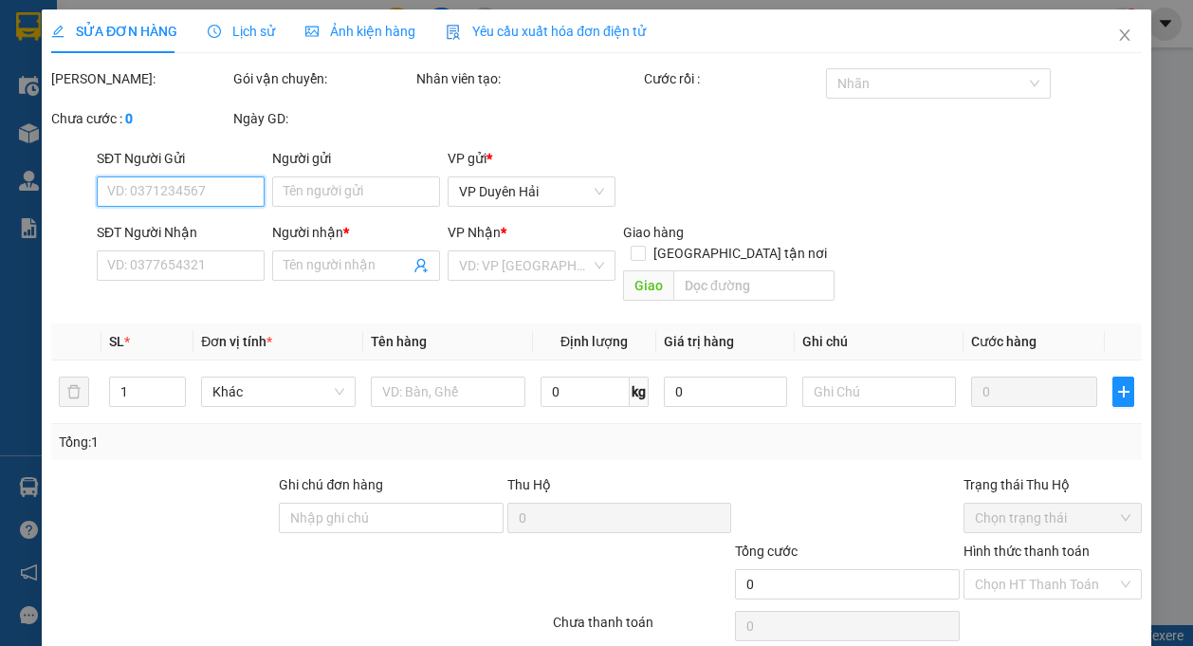
type input "hiếu"
type input "0829440358"
type input "sang"
type input "30.000"
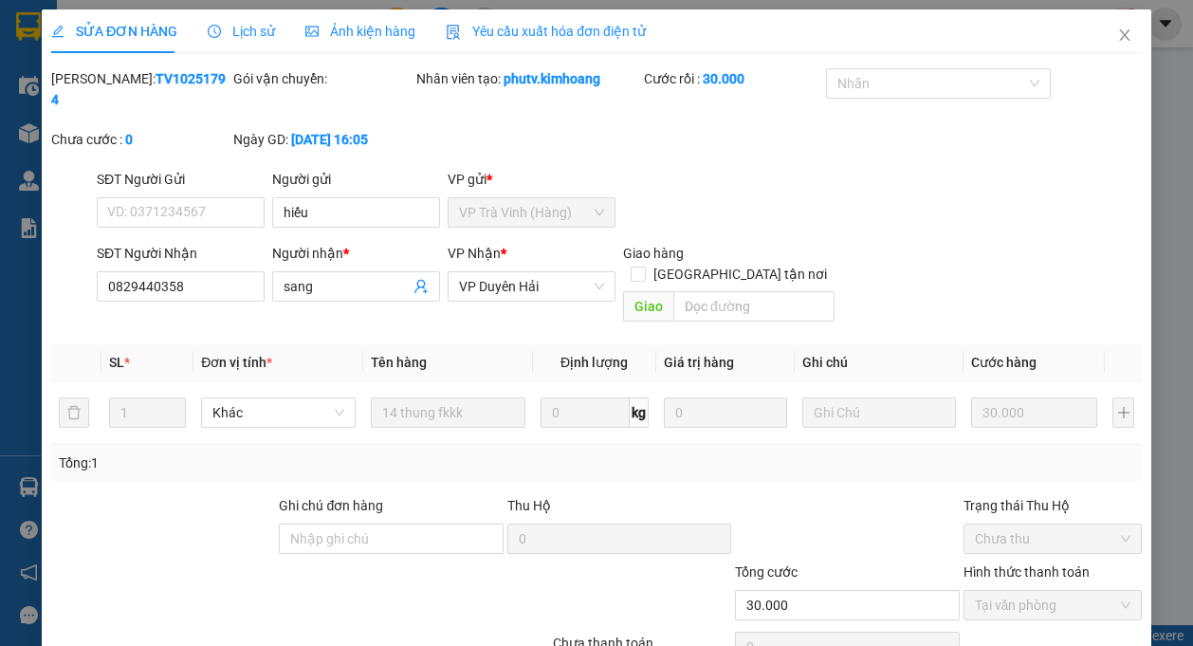
click at [231, 28] on span "Lịch sử" at bounding box center [241, 31] width 67 height 15
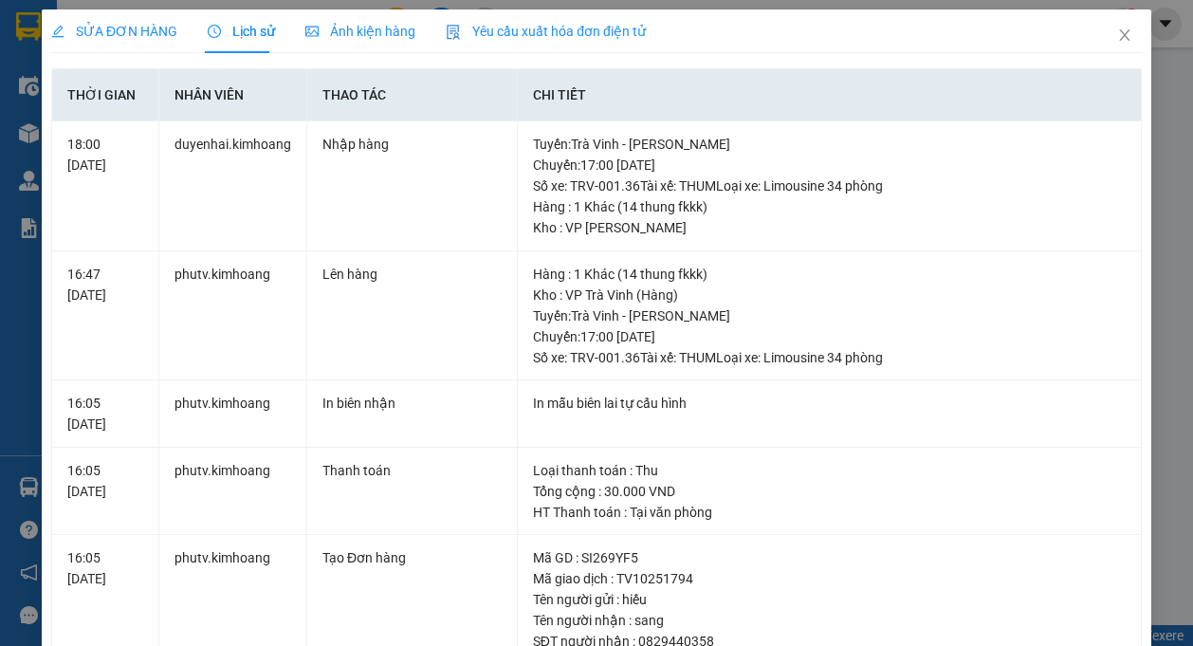
click at [125, 39] on span "SỬA ĐƠN HÀNG" at bounding box center [114, 31] width 126 height 15
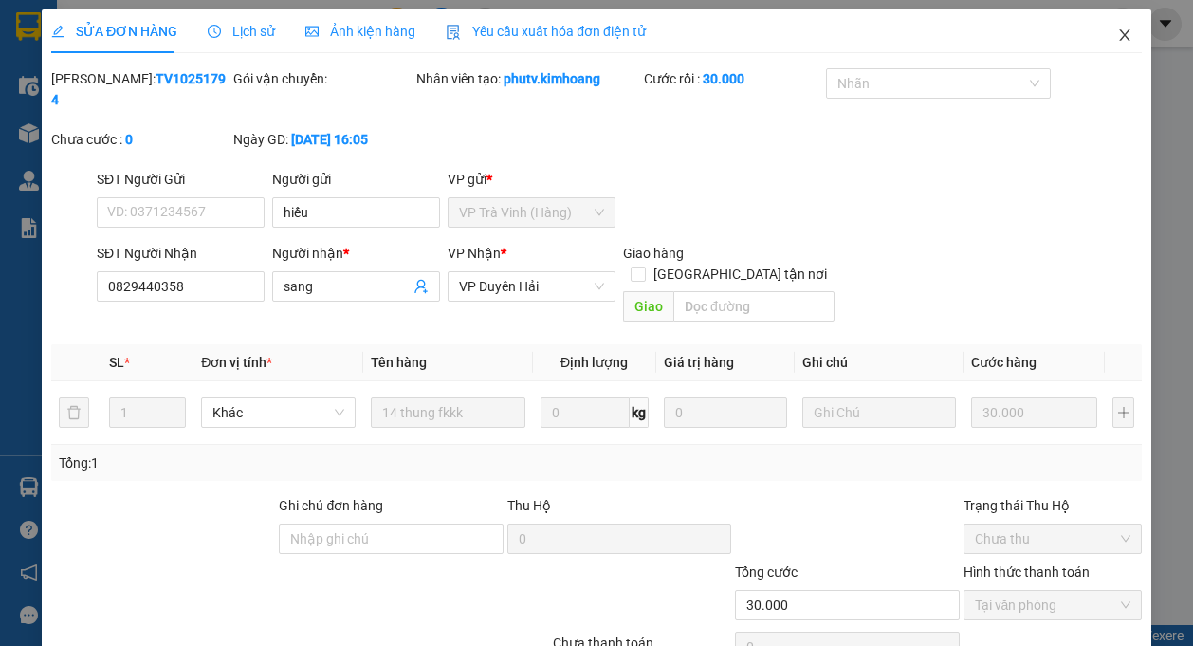
click at [1117, 34] on icon "close" at bounding box center [1124, 35] width 15 height 15
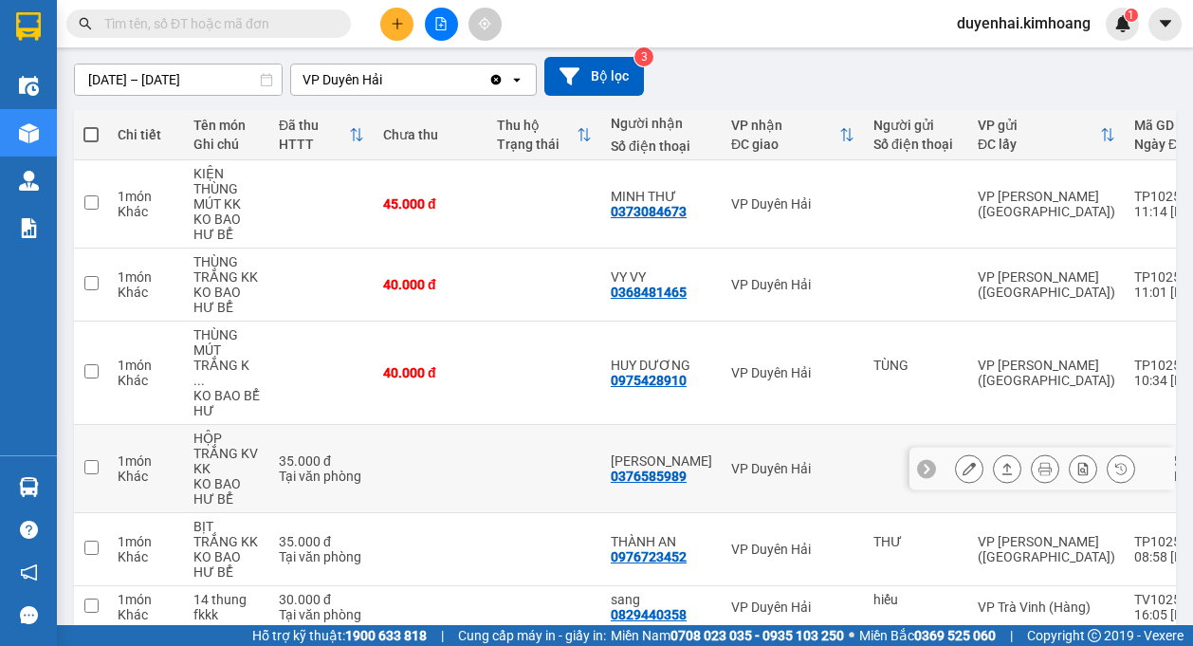
scroll to position [284, 0]
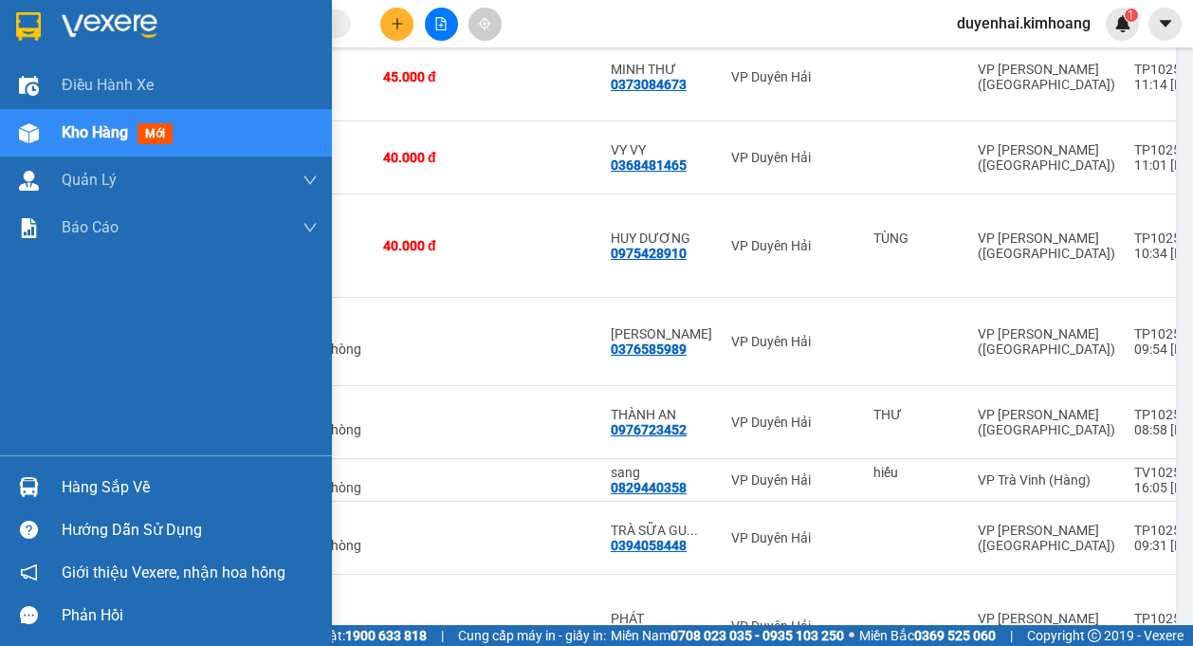
click at [87, 492] on div "Hàng sắp về" at bounding box center [190, 487] width 256 height 28
click at [27, 419] on div "Điều hành xe Kho hàng mới Quản [PERSON_NAME] lý chuyến Quản lý khách hàng mới B…" at bounding box center [166, 323] width 332 height 646
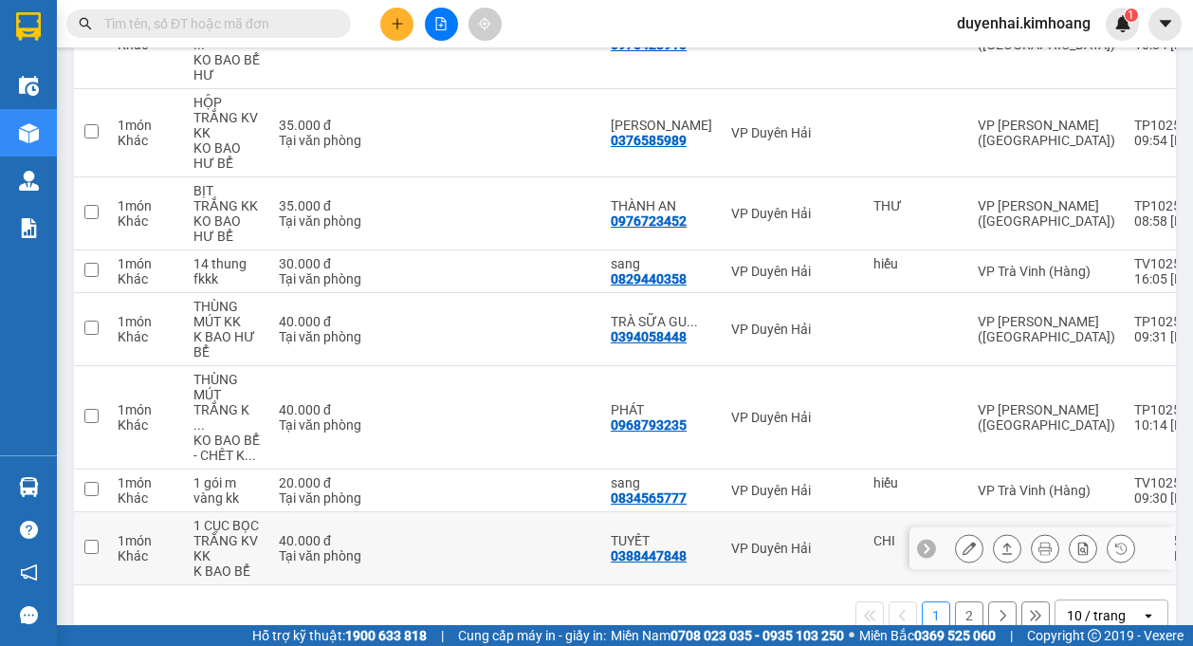
scroll to position [508, 0]
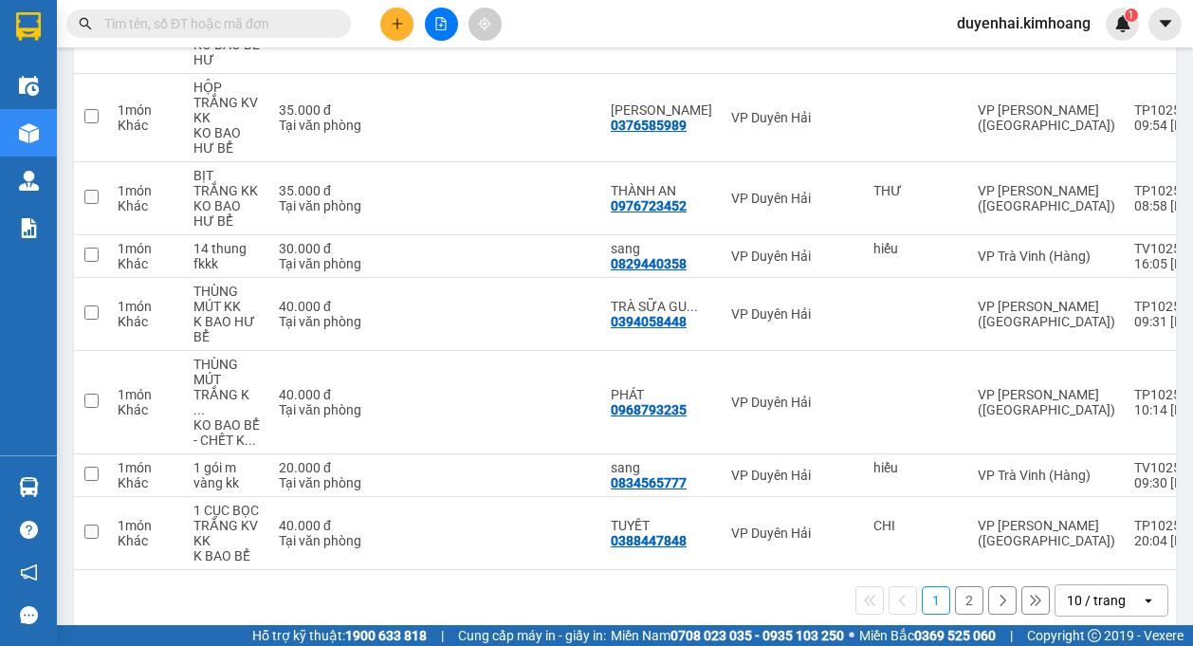
click at [963, 586] on button "2" at bounding box center [969, 600] width 28 height 28
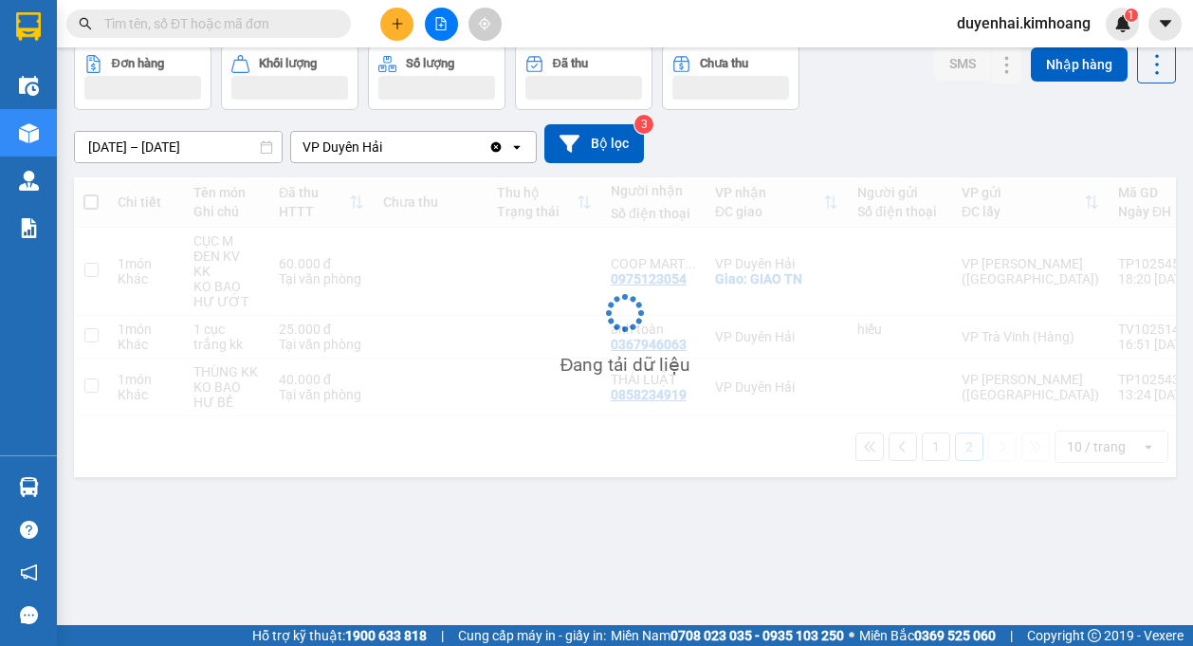
scroll to position [87, 0]
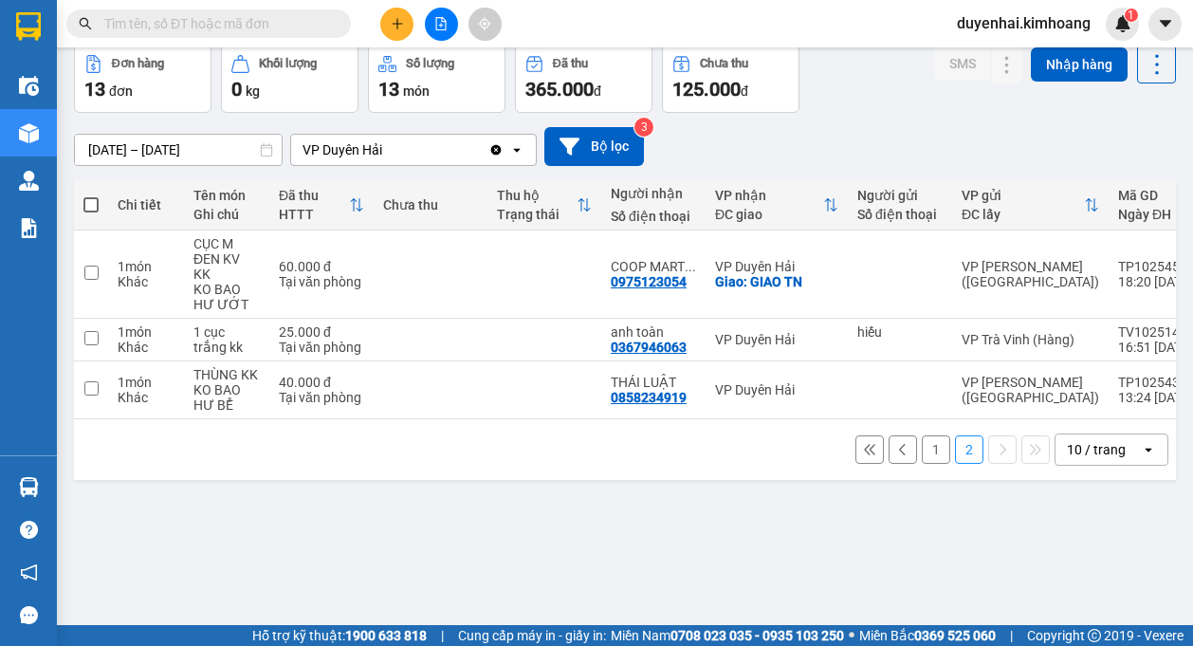
click at [922, 446] on button "1" at bounding box center [936, 449] width 28 height 28
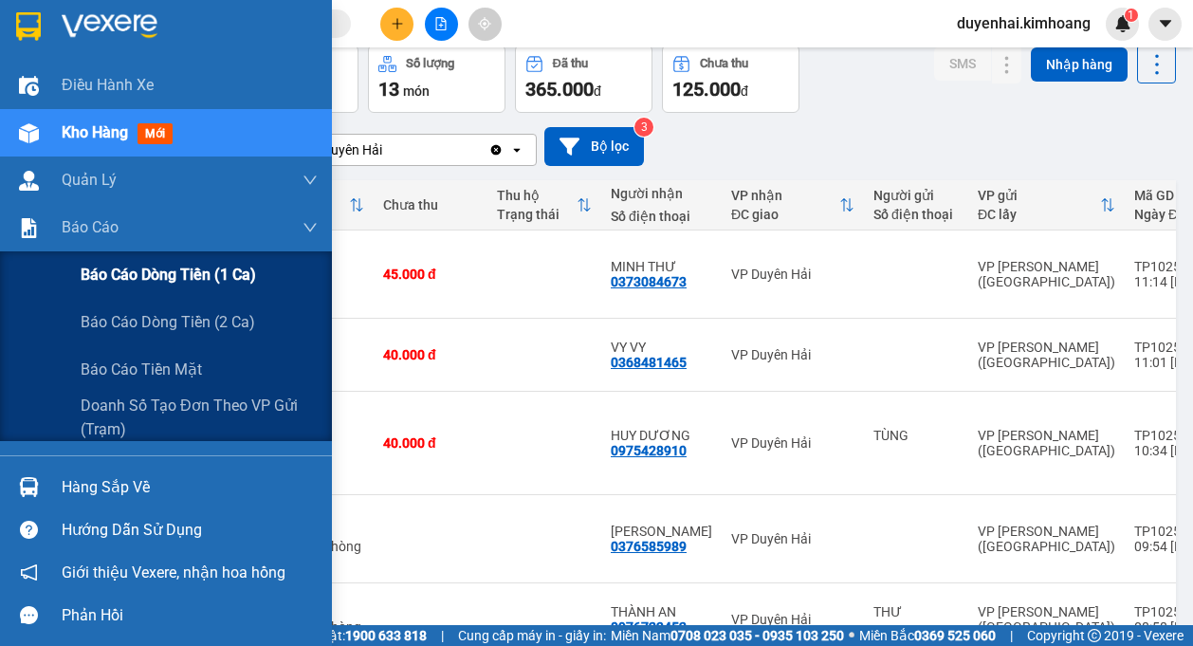
click at [109, 270] on span "Báo cáo dòng tiền (1 ca)" at bounding box center [168, 275] width 175 height 24
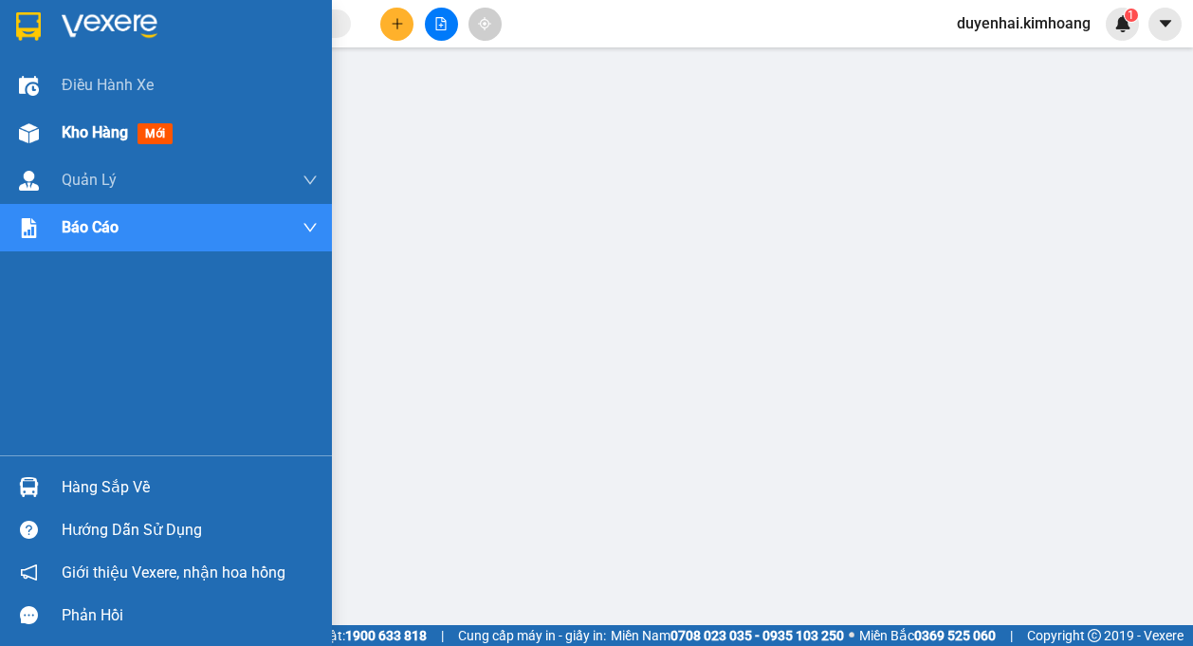
click at [82, 130] on span "Kho hàng" at bounding box center [95, 132] width 66 height 18
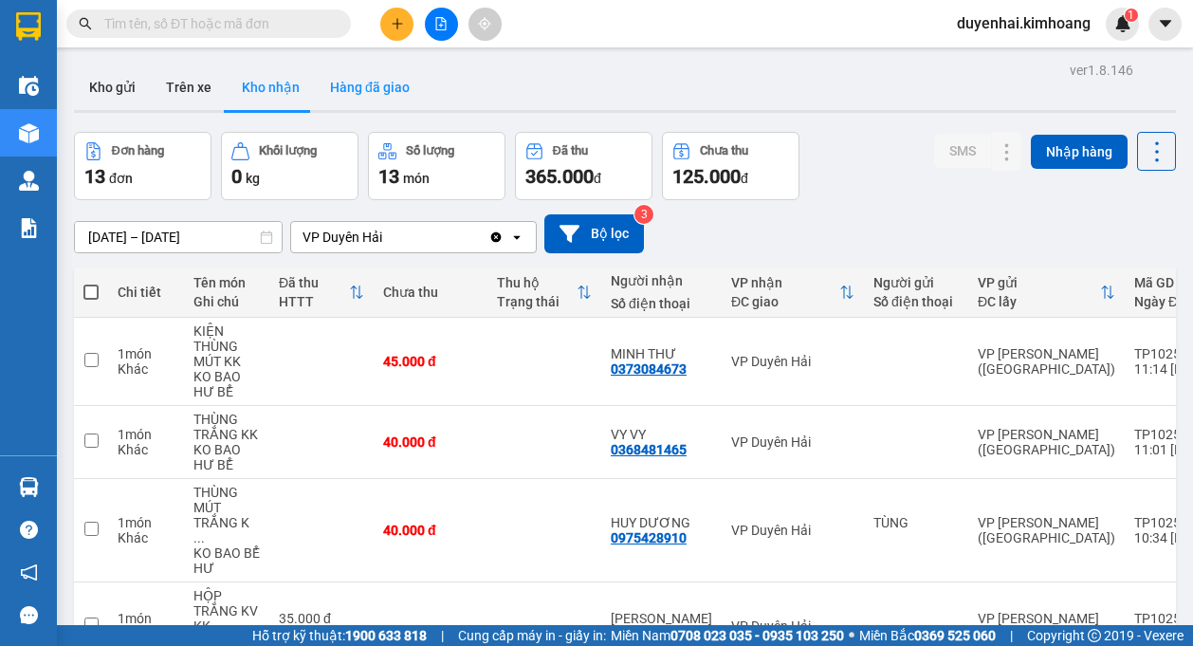
click at [399, 96] on button "Hàng đã giao" at bounding box center [370, 87] width 110 height 46
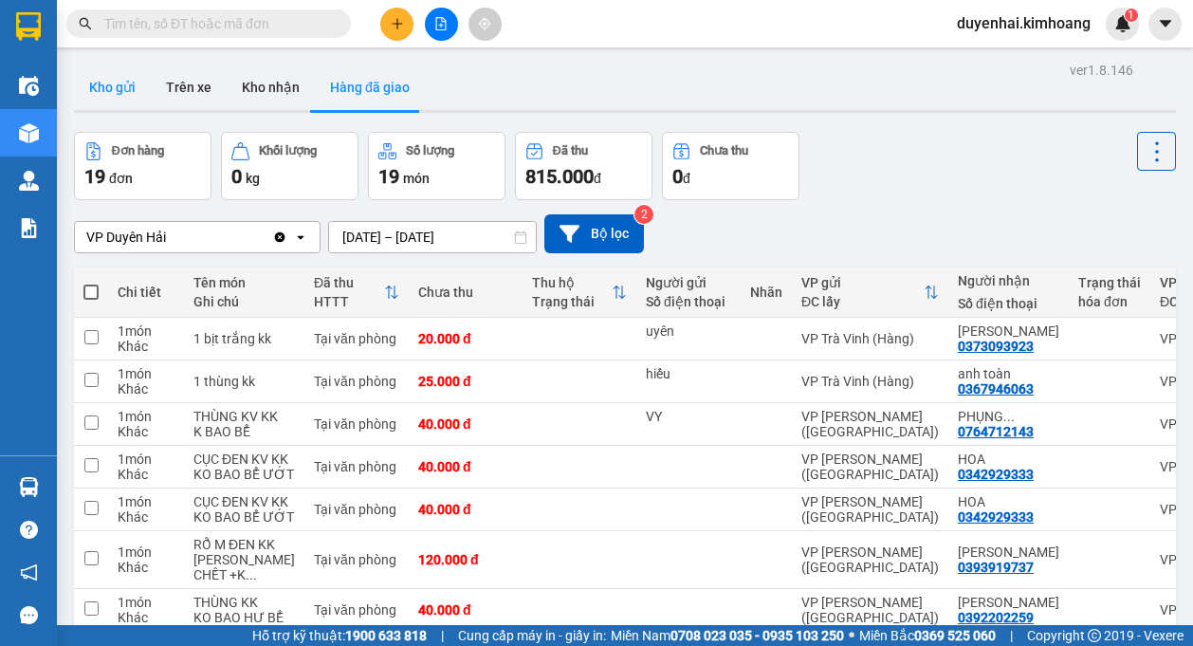
click at [119, 88] on button "Kho gửi" at bounding box center [112, 87] width 77 height 46
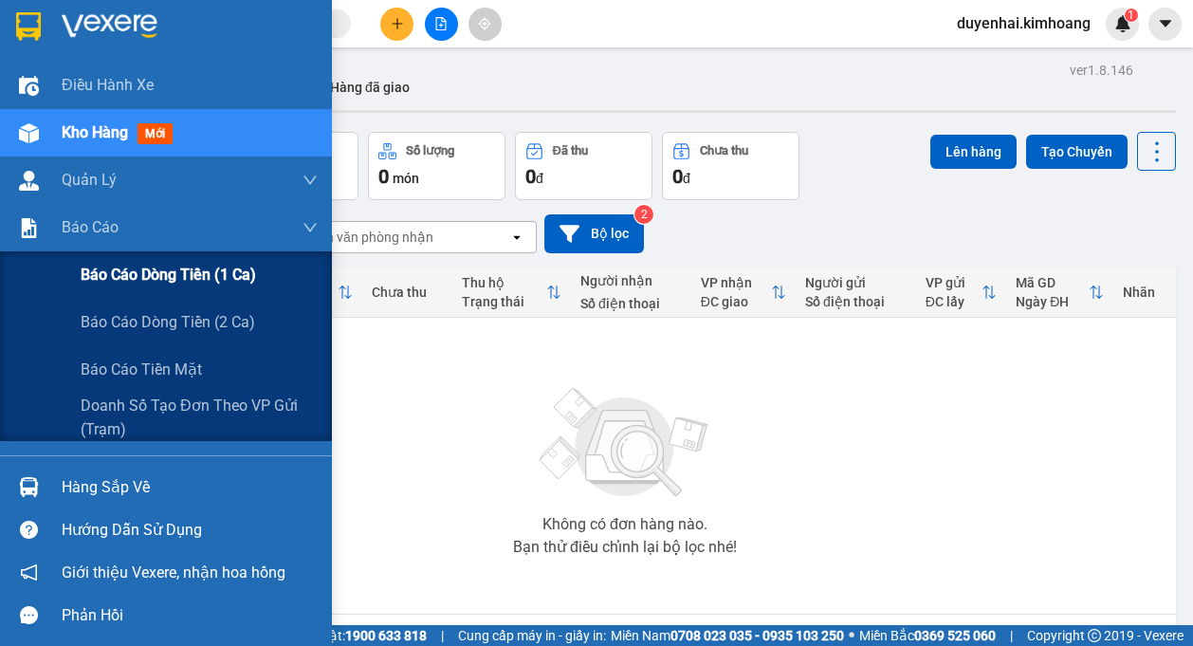
click at [144, 274] on span "Báo cáo dòng tiền (1 ca)" at bounding box center [168, 275] width 175 height 24
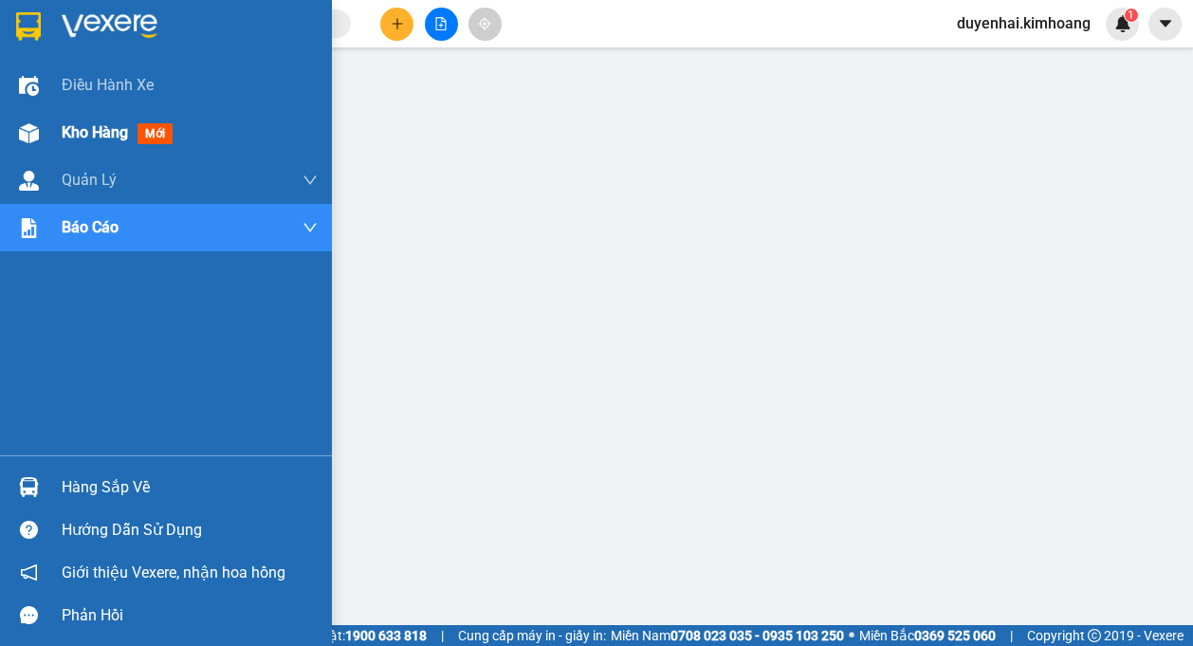
click at [95, 128] on span "Kho hàng" at bounding box center [95, 132] width 66 height 18
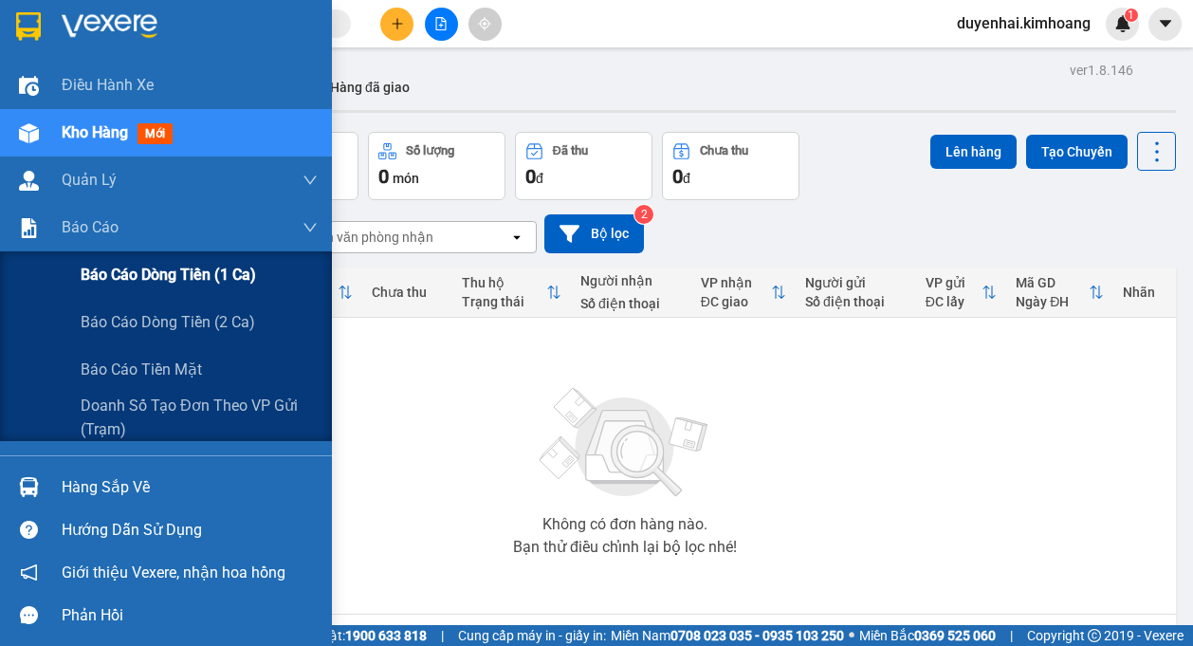
click at [101, 282] on span "Báo cáo dòng tiền (1 ca)" at bounding box center [168, 275] width 175 height 24
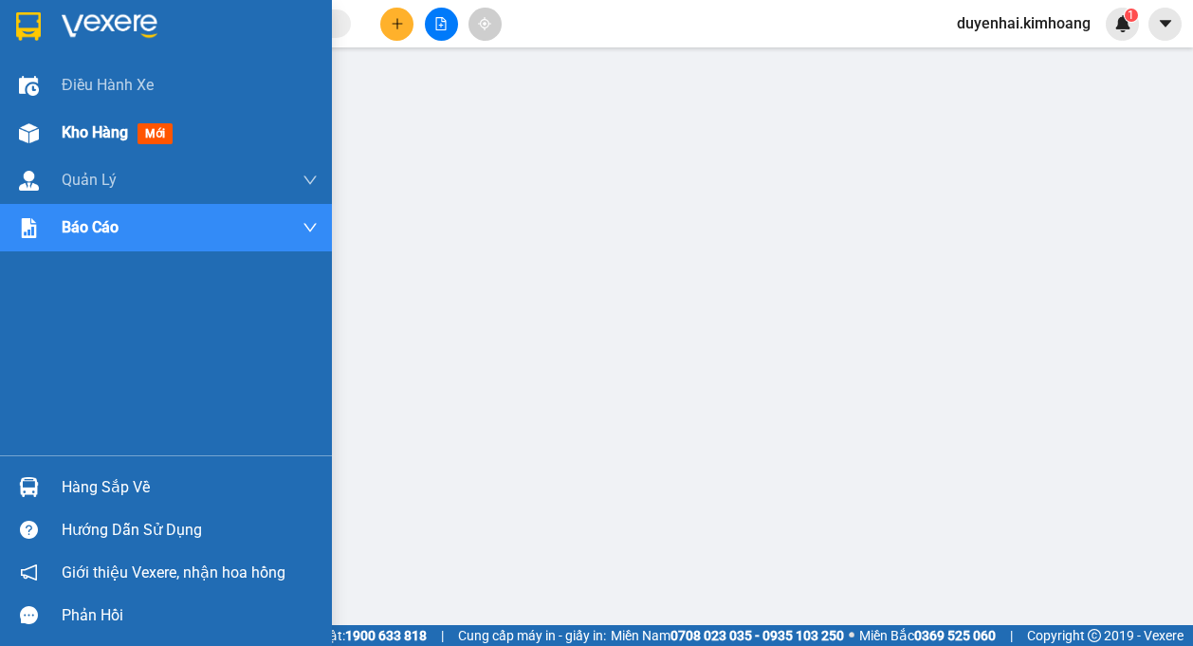
click at [79, 132] on span "Kho hàng" at bounding box center [95, 132] width 66 height 18
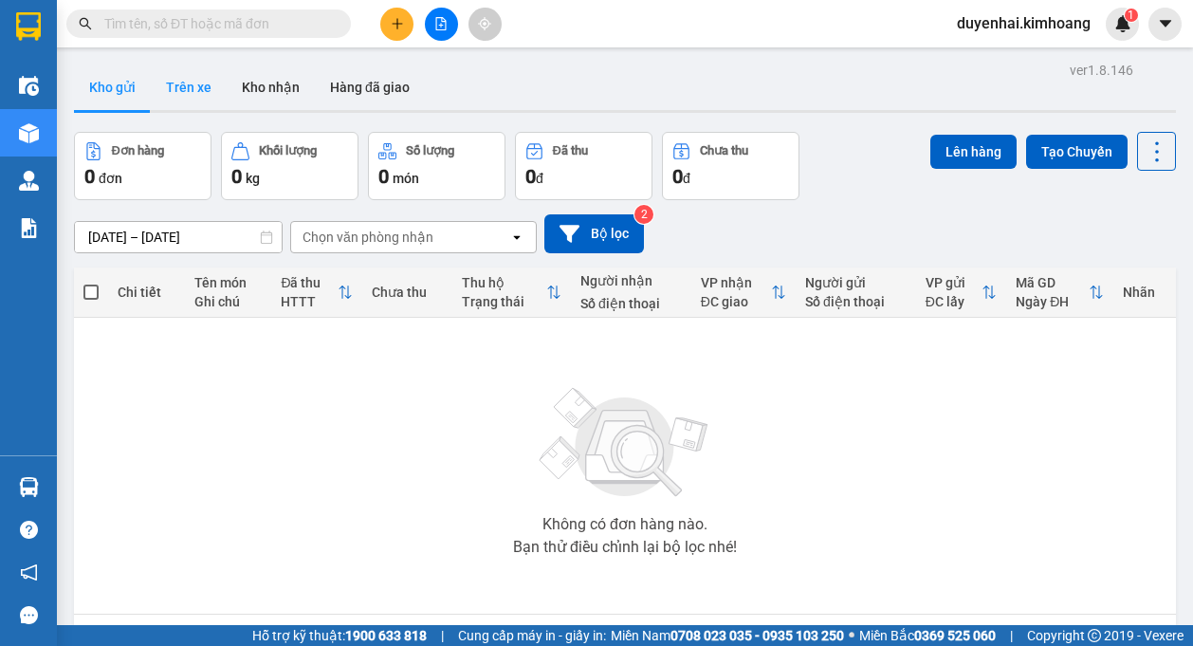
click at [176, 81] on button "Trên xe" at bounding box center [189, 87] width 76 height 46
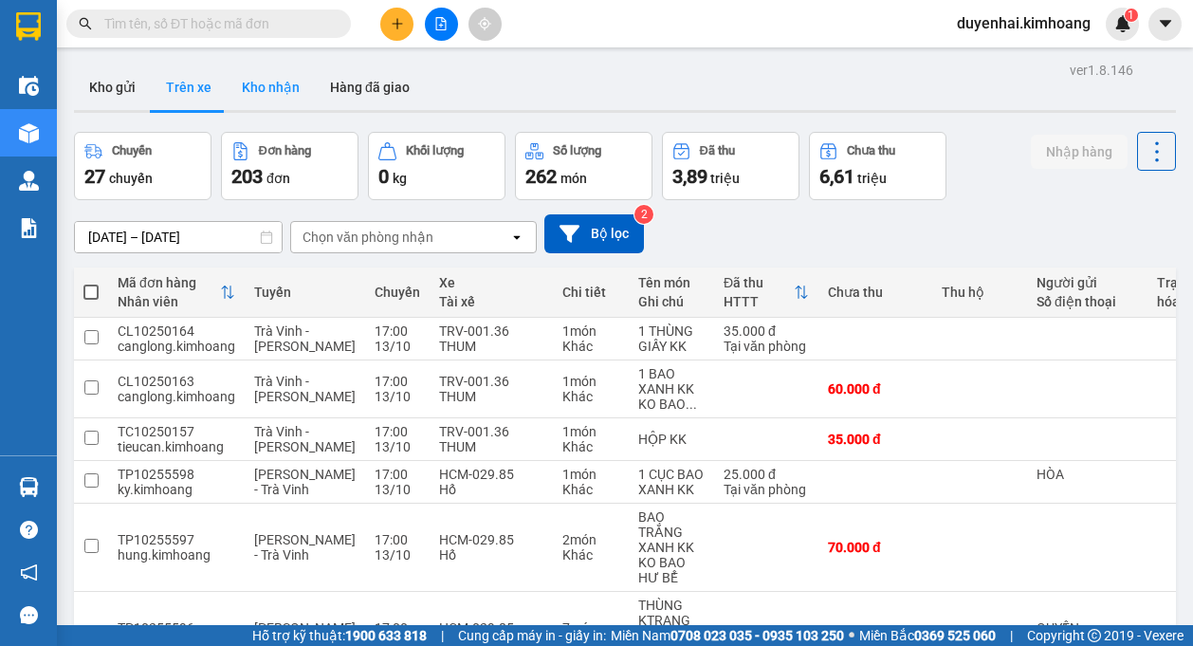
click at [292, 96] on button "Kho nhận" at bounding box center [271, 87] width 88 height 46
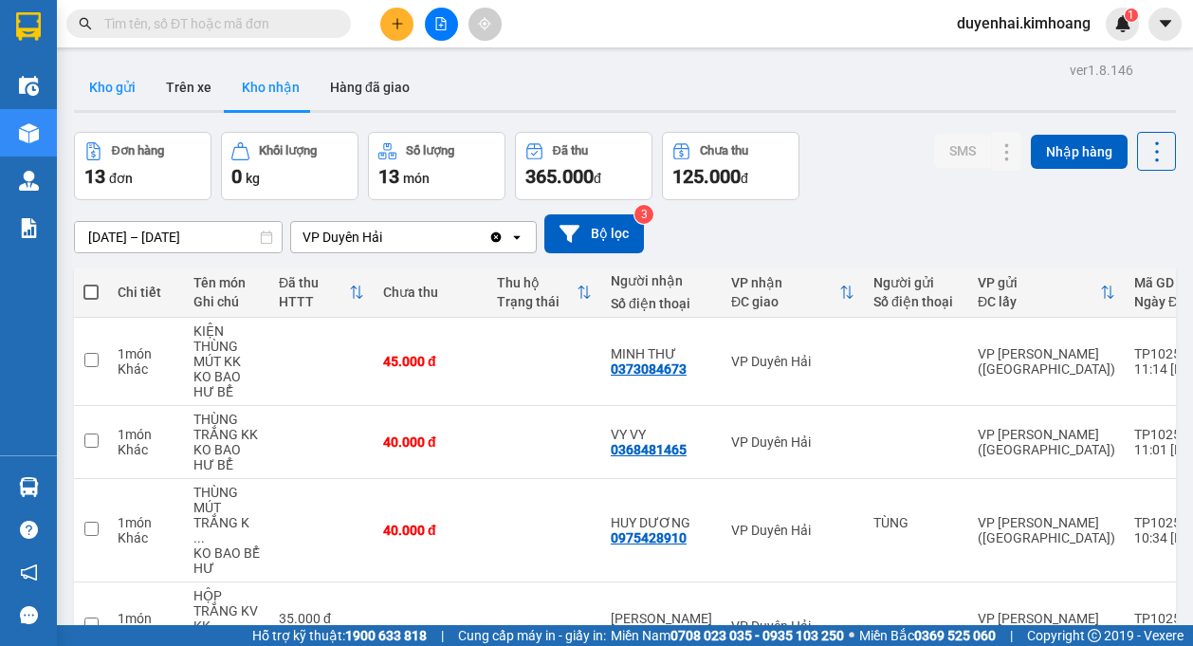
click at [122, 91] on button "Kho gửi" at bounding box center [112, 87] width 77 height 46
